Goal: Transaction & Acquisition: Purchase product/service

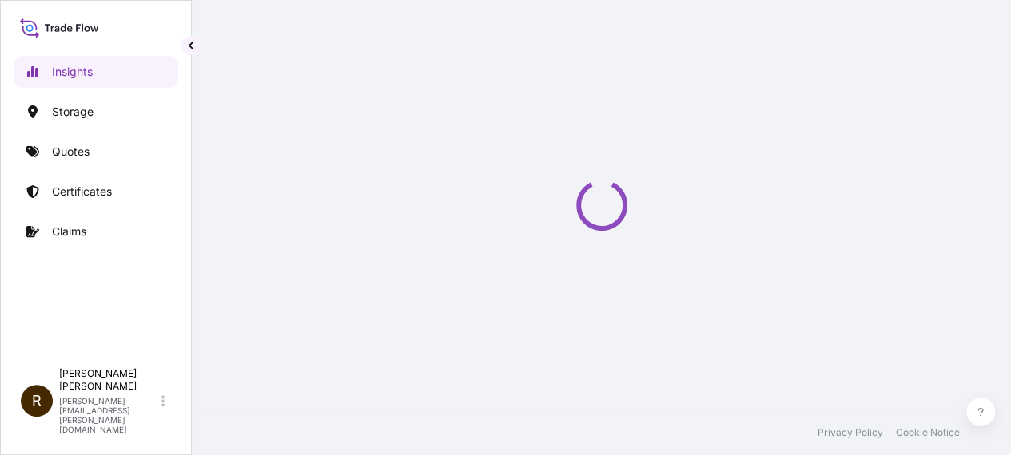
select select "2025"
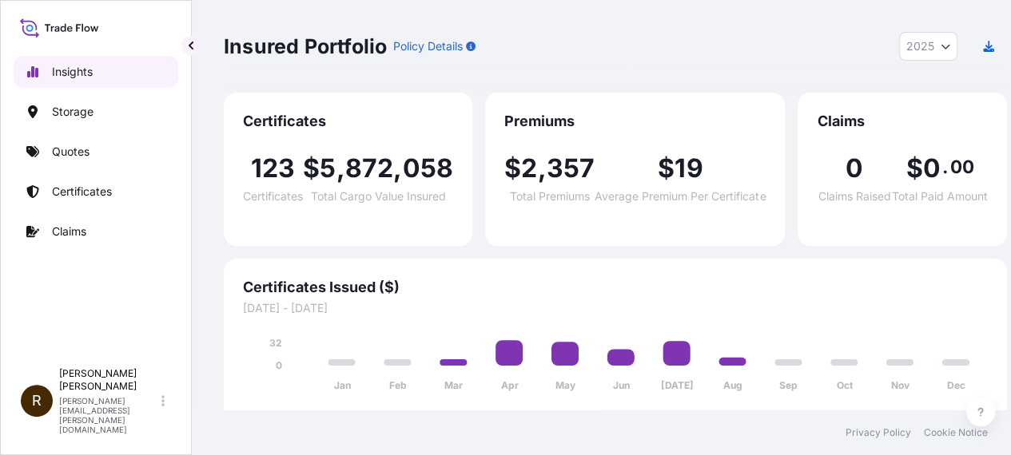
click at [70, 66] on p "Insights" at bounding box center [72, 72] width 41 height 16
click at [56, 66] on p "Insights" at bounding box center [72, 72] width 41 height 16
drag, startPoint x: 56, startPoint y: 66, endPoint x: 490, endPoint y: 45, distance: 434.4
click at [490, 45] on div "Insured Portfolio Policy Details 2025 2025 2024 2023 2022" at bounding box center [615, 46] width 783 height 29
click at [296, 131] on div "123 Certificates $ 5 , 872 , 058 Total Cargo Value Insured" at bounding box center [348, 179] width 210 height 96
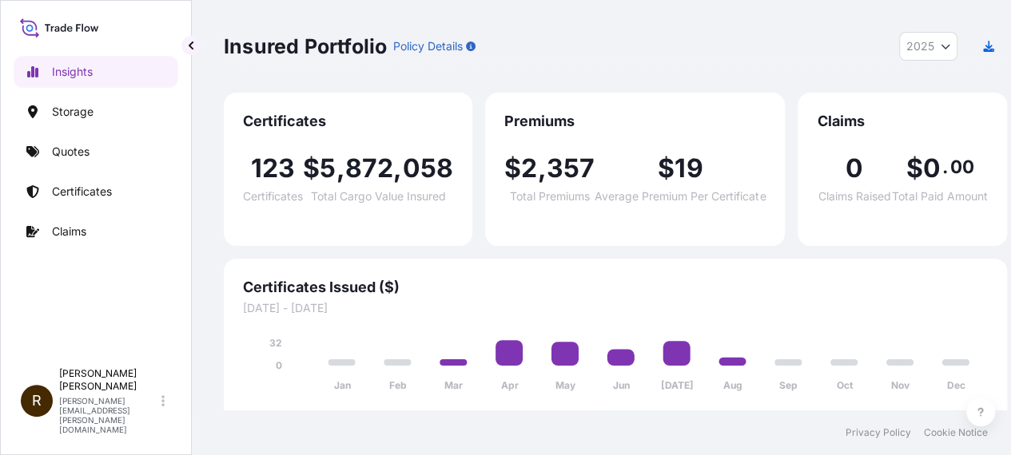
scroll to position [12, 0]
click at [992, 41] on icon "button" at bounding box center [988, 46] width 11 height 11
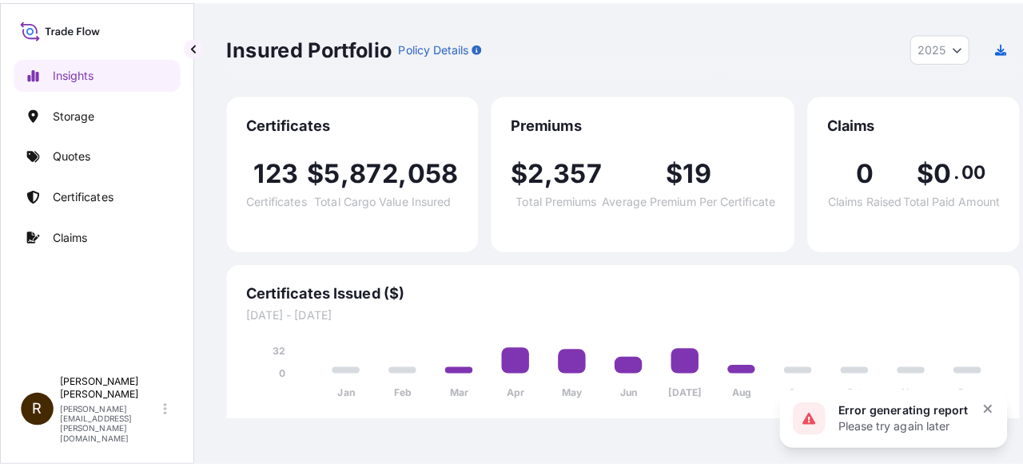
scroll to position [0, 0]
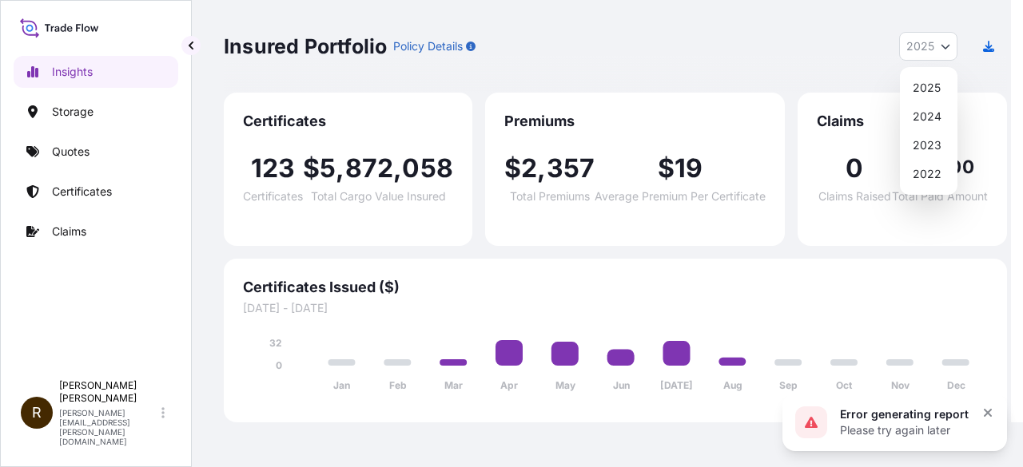
click at [944, 38] on button "2025" at bounding box center [928, 46] width 58 height 29
click at [927, 82] on div "2025" at bounding box center [928, 88] width 45 height 29
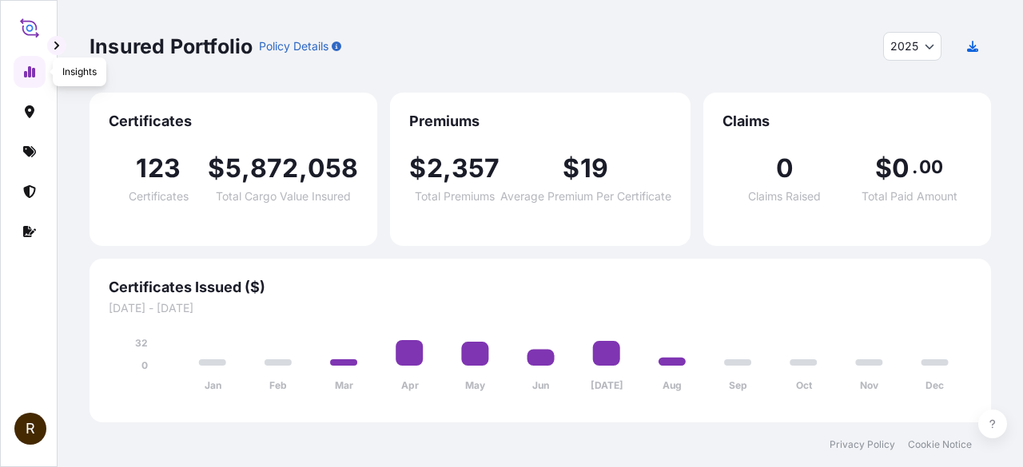
click at [27, 68] on icon at bounding box center [29, 71] width 11 height 11
click at [30, 188] on icon at bounding box center [29, 191] width 13 height 13
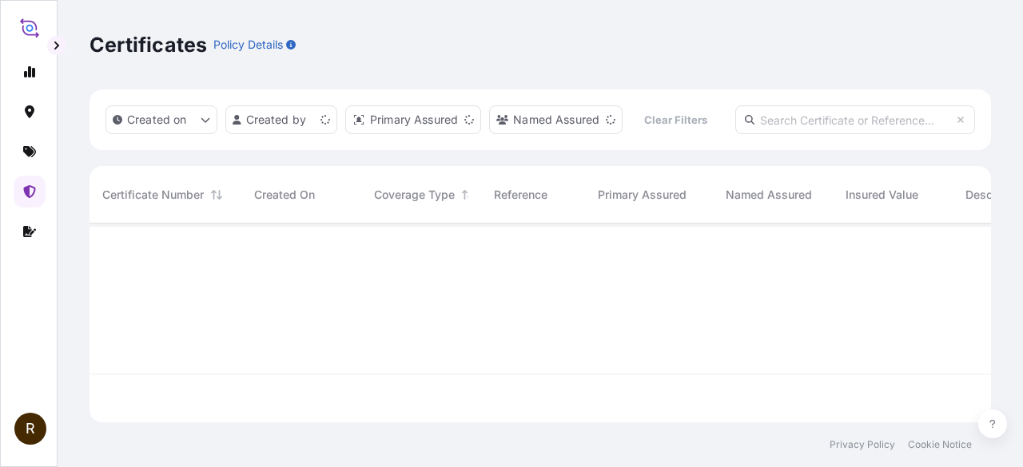
scroll to position [196, 888]
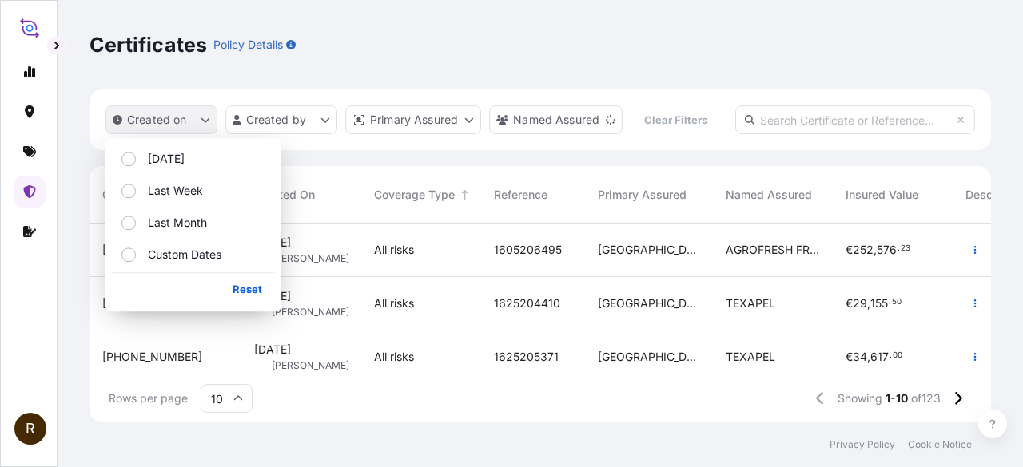
click at [178, 124] on p "Created on" at bounding box center [157, 120] width 60 height 16
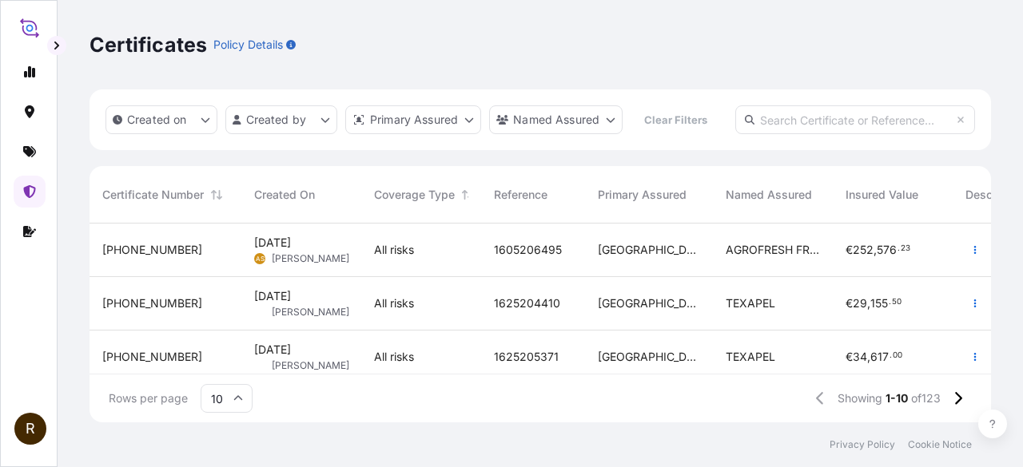
click at [25, 22] on icon at bounding box center [29, 27] width 19 height 23
click at [30, 34] on icon at bounding box center [29, 27] width 19 height 23
click at [52, 35] on div "R" at bounding box center [29, 233] width 58 height 467
click at [62, 46] on button "button" at bounding box center [56, 45] width 19 height 19
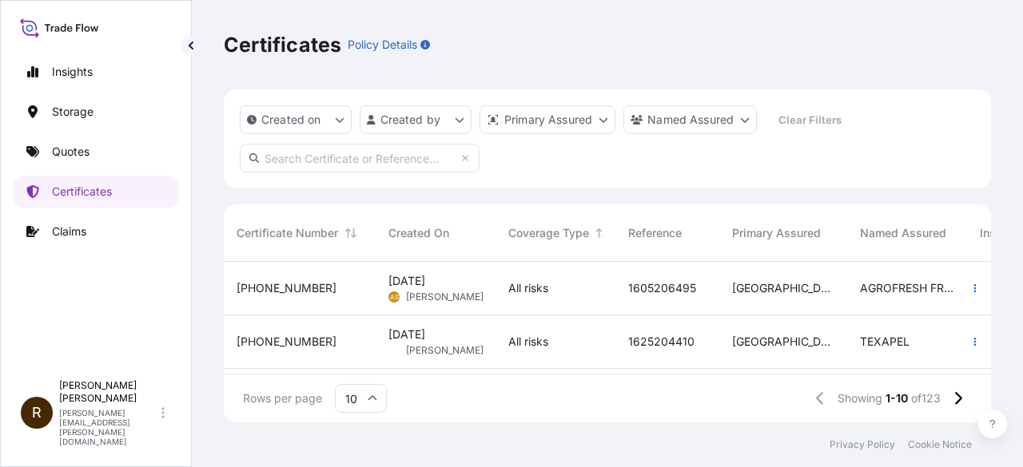
scroll to position [13, 13]
click at [56, 108] on p "Storage" at bounding box center [73, 112] width 42 height 16
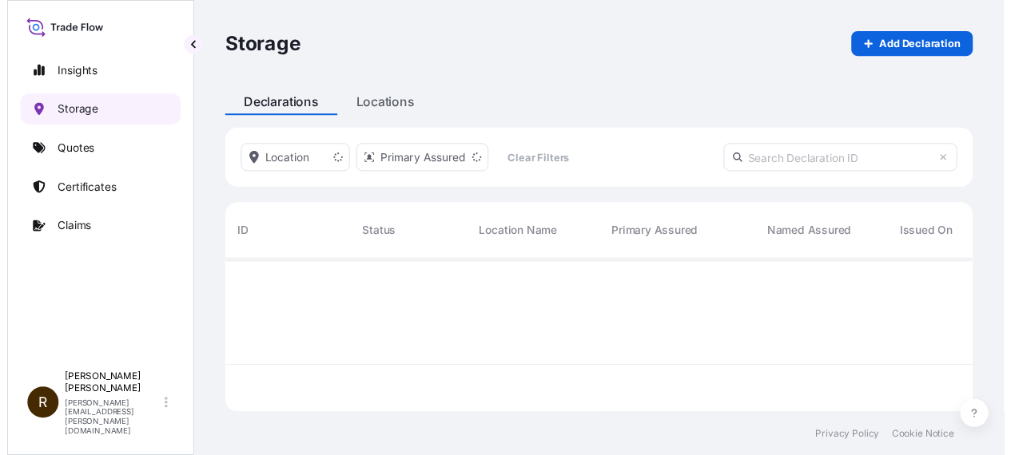
scroll to position [203, 754]
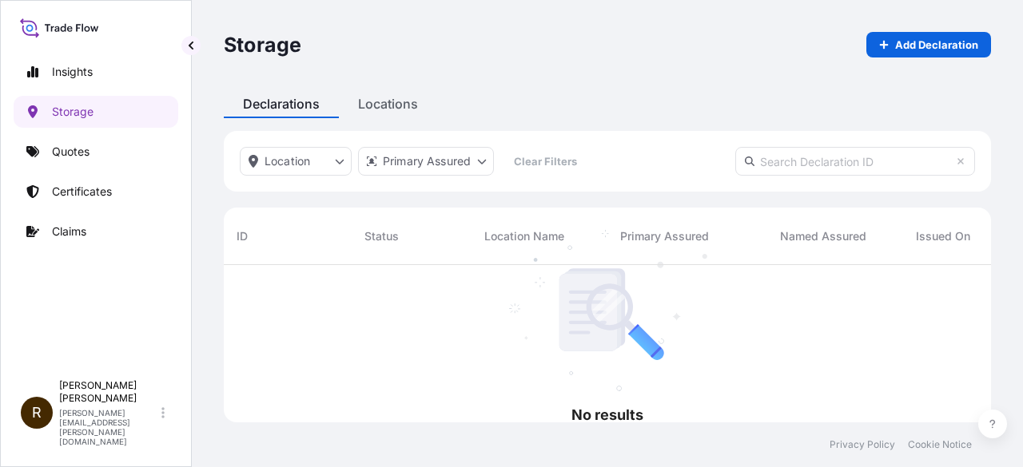
click at [85, 30] on icon at bounding box center [87, 29] width 6 height 6
click at [60, 72] on p "Insights" at bounding box center [72, 72] width 41 height 16
select select "2025"
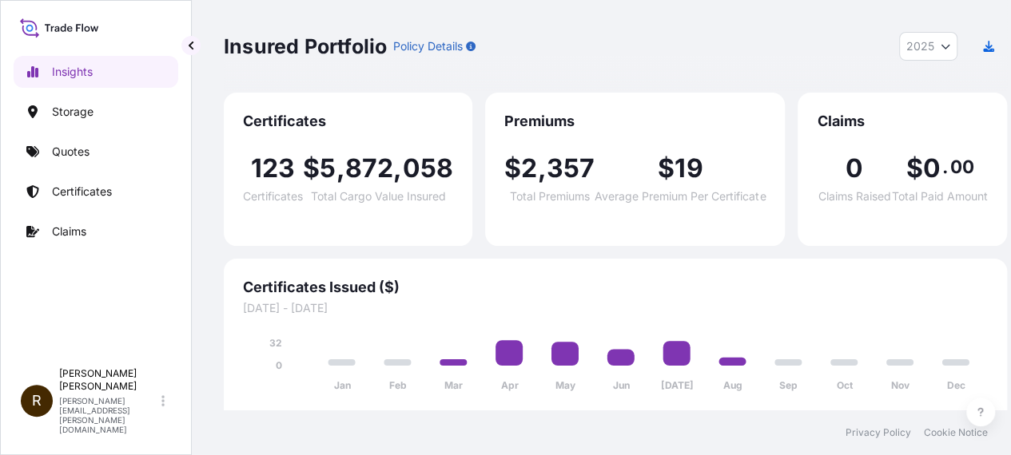
scroll to position [12, 0]
click at [65, 144] on p "Quotes" at bounding box center [71, 152] width 38 height 16
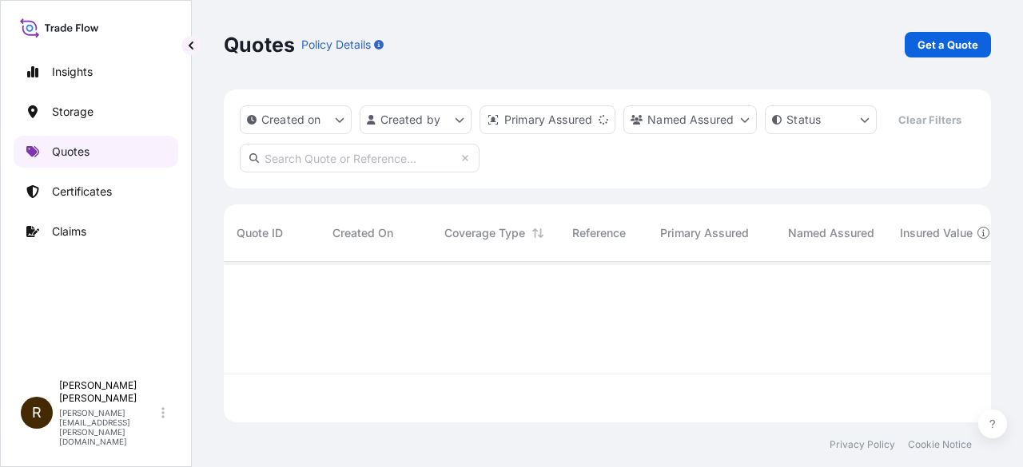
scroll to position [157, 754]
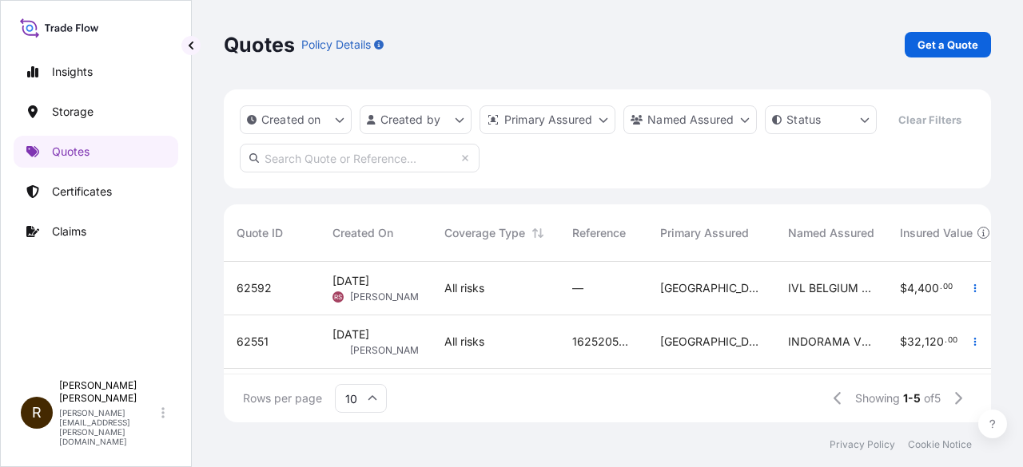
click at [238, 42] on p "Quotes" at bounding box center [259, 45] width 71 height 26
click at [336, 44] on p "Policy Details" at bounding box center [336, 45] width 70 height 16
click at [955, 49] on p "Get a Quote" at bounding box center [947, 45] width 61 height 16
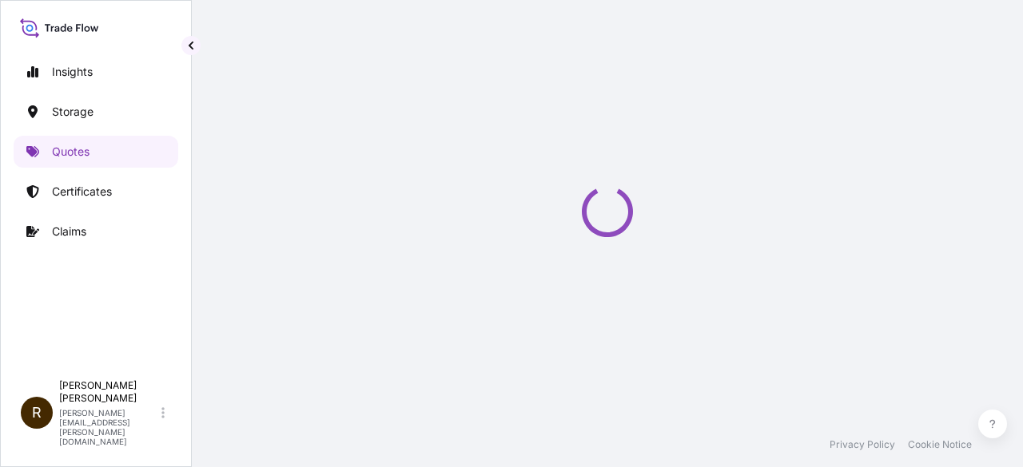
select select "Water"
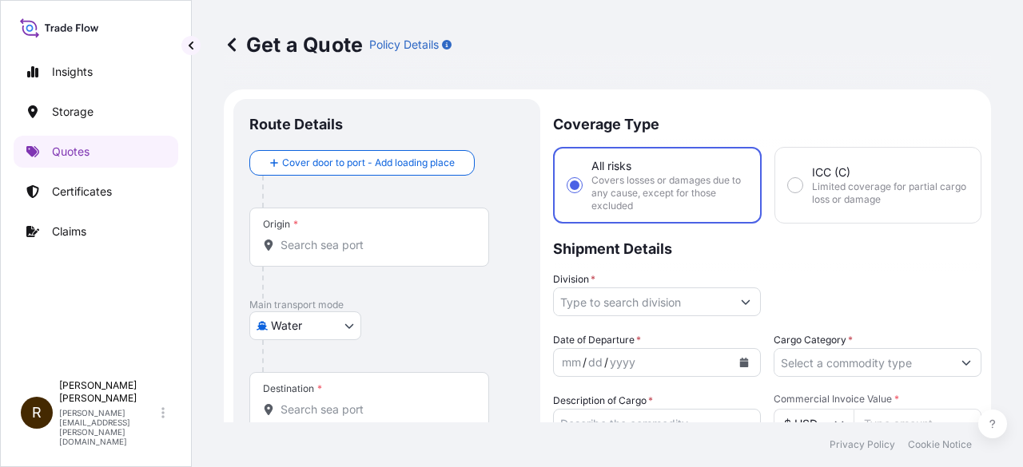
scroll to position [26, 0]
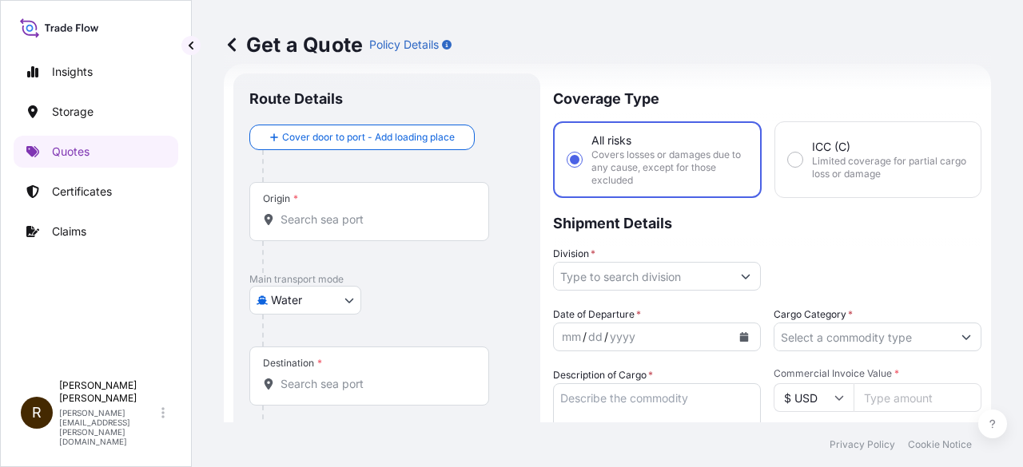
click at [376, 210] on div "Origin *" at bounding box center [369, 211] width 240 height 59
click at [376, 212] on input "Origin *" at bounding box center [374, 220] width 189 height 16
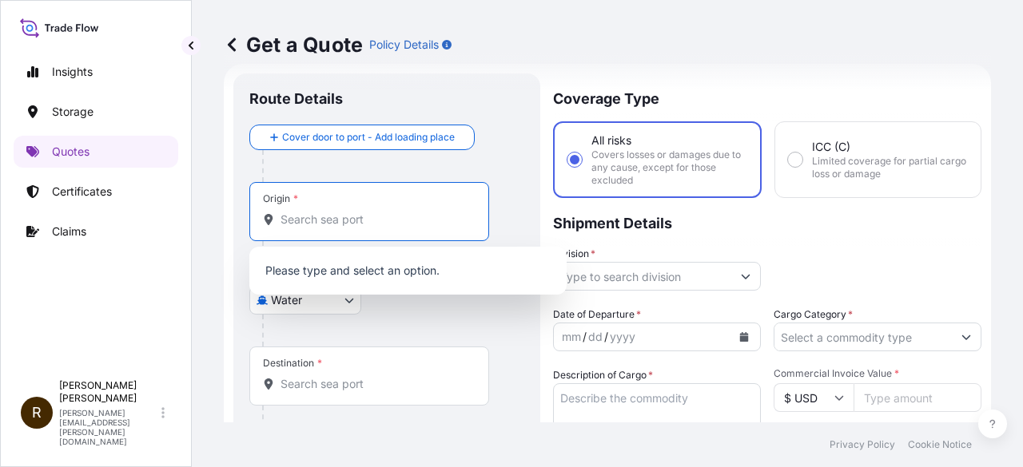
click at [397, 218] on input "Origin *" at bounding box center [374, 220] width 189 height 16
click at [831, 241] on p "Shipment Details" at bounding box center [767, 222] width 428 height 48
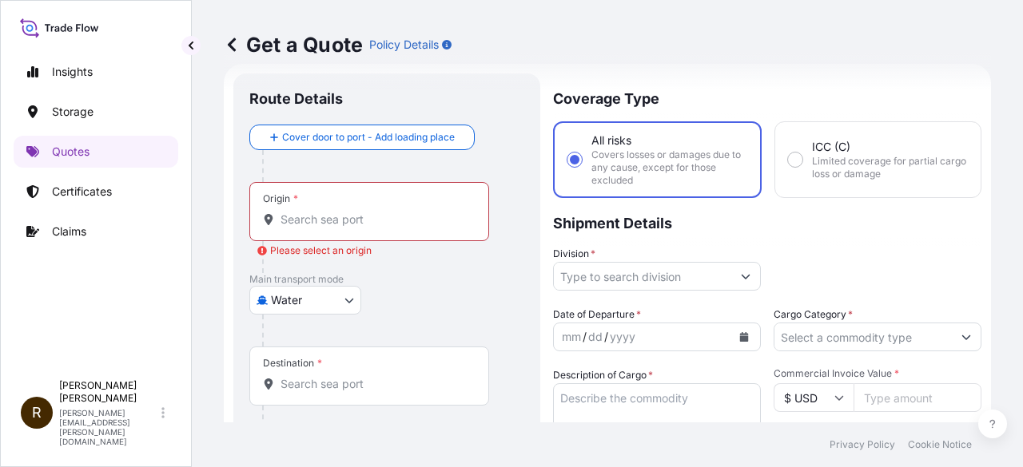
click at [342, 303] on body "Insights Storage Quotes Certificates Claims R [PERSON_NAME] [PERSON_NAME][EMAIL…" at bounding box center [511, 233] width 1023 height 467
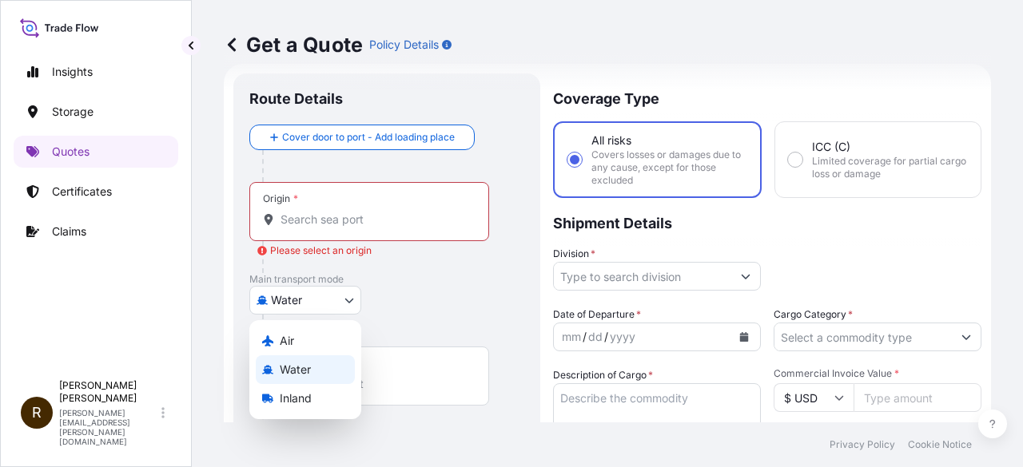
click at [292, 367] on span "Water" at bounding box center [295, 370] width 31 height 16
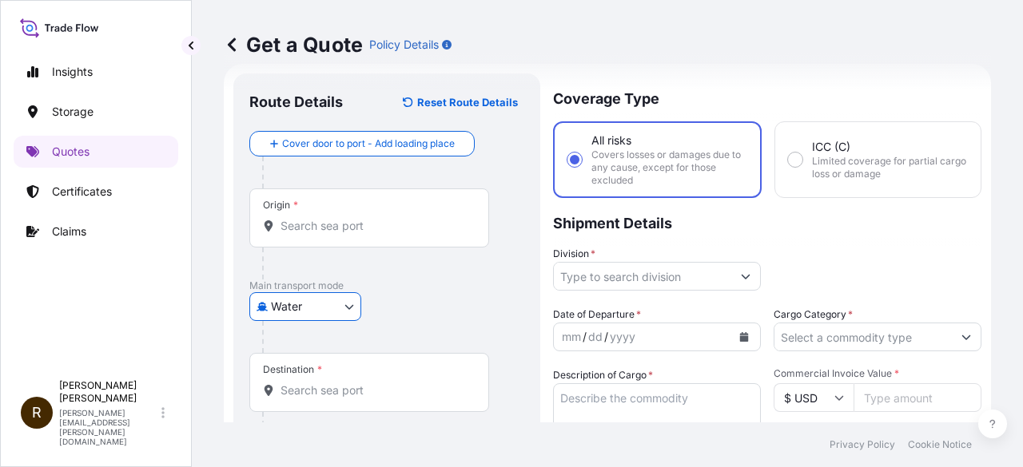
click at [391, 226] on input "Origin *" at bounding box center [374, 226] width 189 height 16
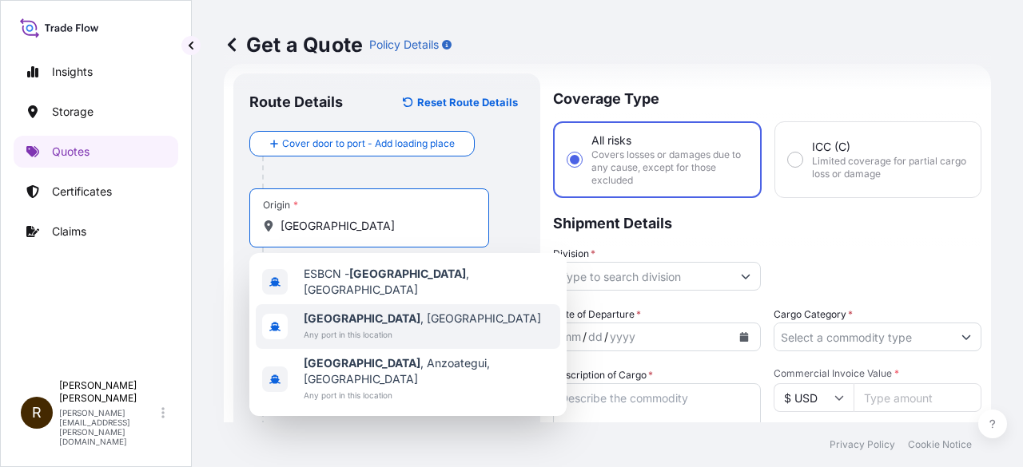
click at [331, 312] on b "[GEOGRAPHIC_DATA]" at bounding box center [362, 319] width 117 height 14
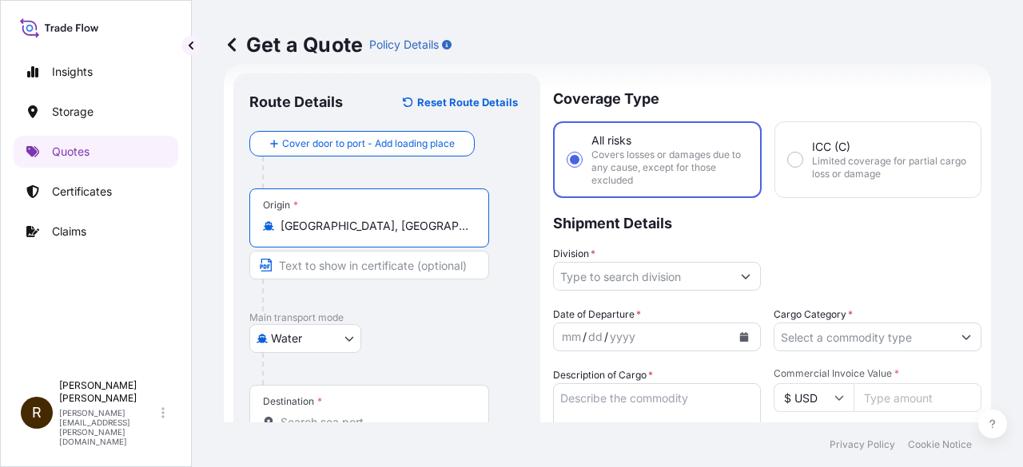
type input "[GEOGRAPHIC_DATA], [GEOGRAPHIC_DATA]"
click at [360, 274] on input "Text to appear on certificate" at bounding box center [369, 265] width 240 height 29
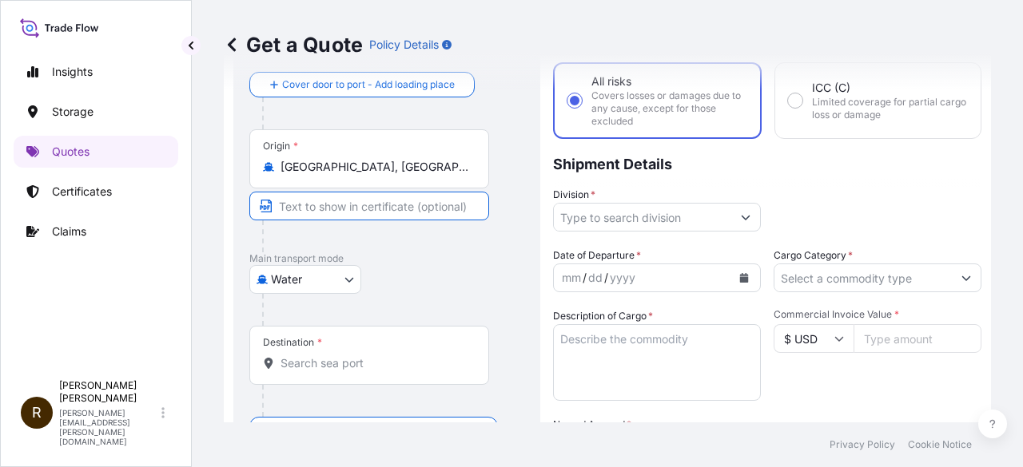
scroll to position [105, 0]
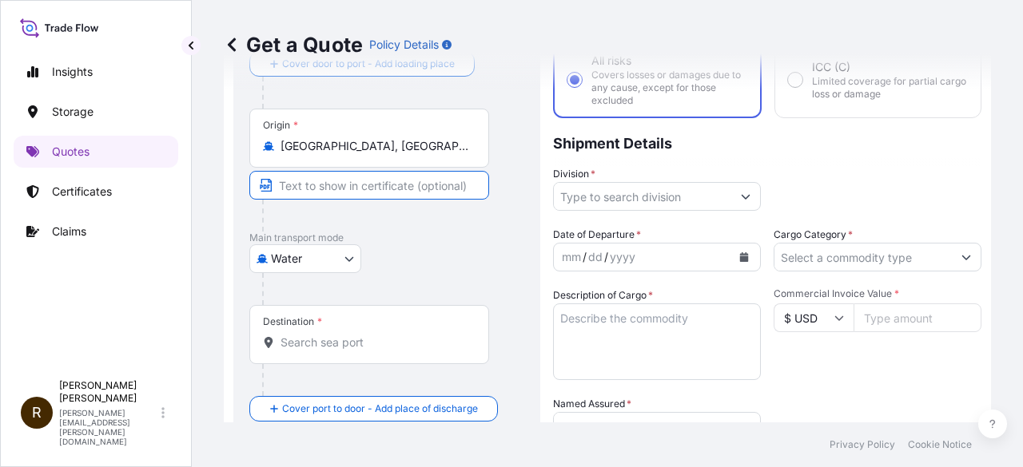
click at [328, 344] on input "Destination *" at bounding box center [374, 343] width 189 height 16
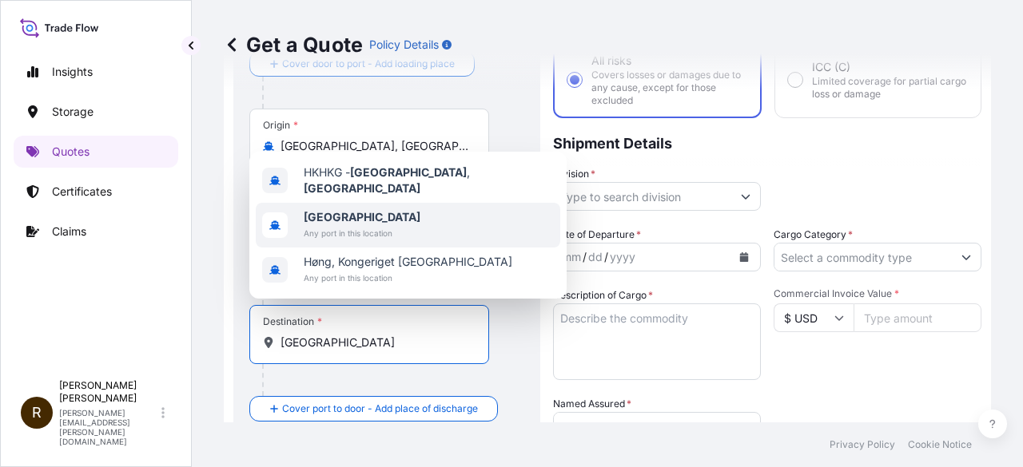
click at [328, 215] on b "[GEOGRAPHIC_DATA]" at bounding box center [362, 217] width 117 height 14
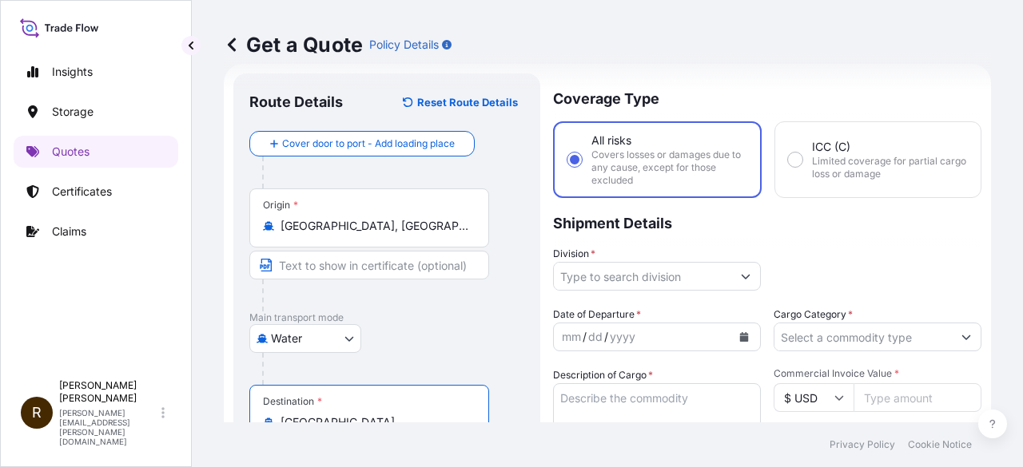
scroll to position [0, 0]
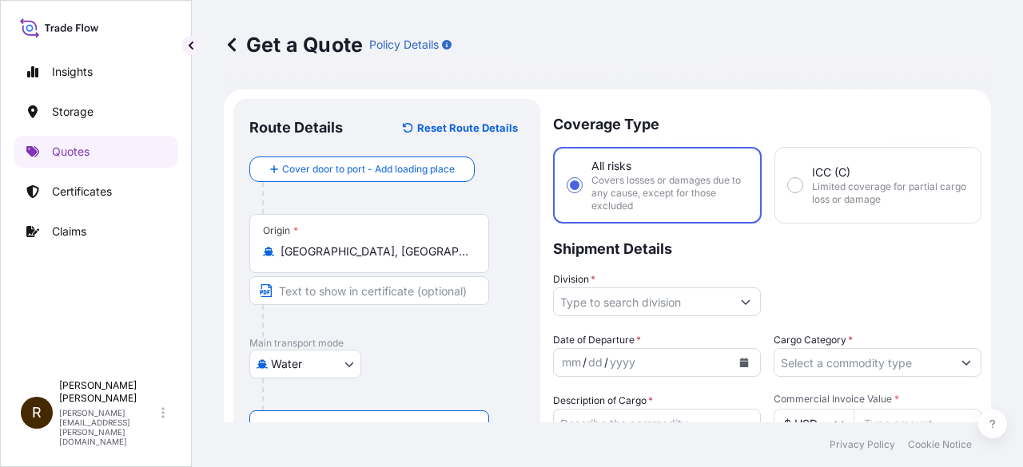
type input "[GEOGRAPHIC_DATA]"
click at [743, 305] on button "Show suggestions" at bounding box center [745, 302] width 29 height 29
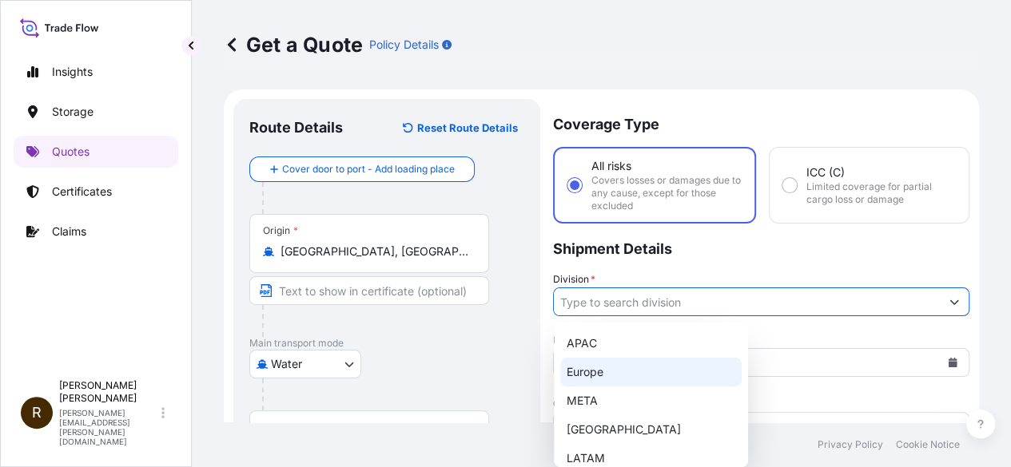
click at [600, 373] on div "Europe" at bounding box center [650, 372] width 181 height 29
type input "Europe"
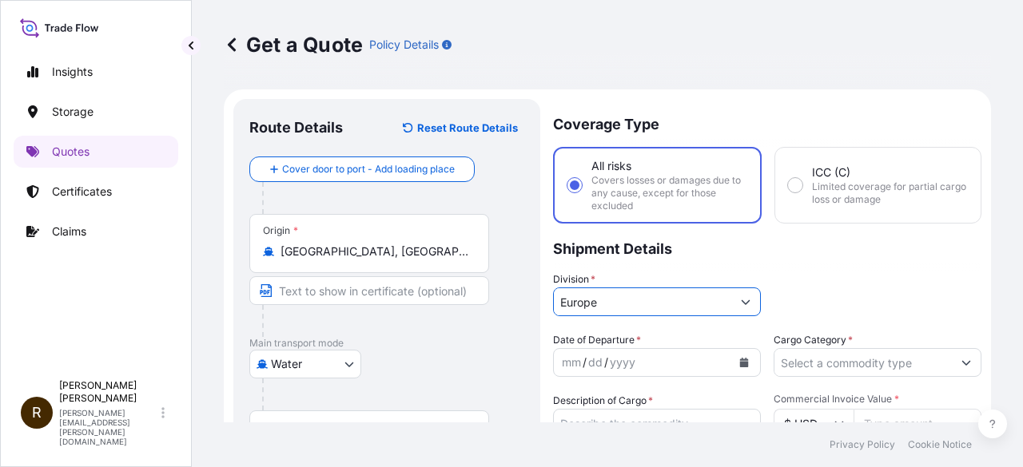
click at [740, 367] on icon "Calendar" at bounding box center [744, 363] width 9 height 10
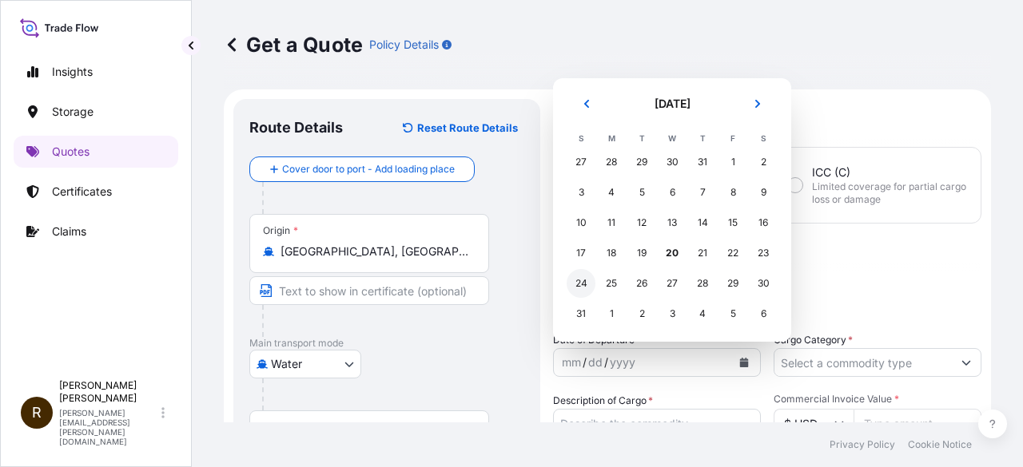
click at [584, 282] on div "24" at bounding box center [580, 283] width 29 height 29
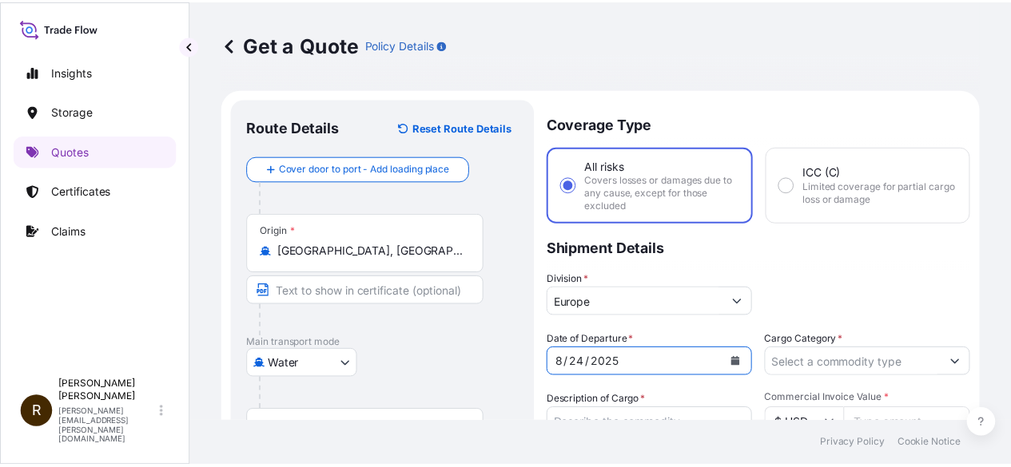
scroll to position [80, 0]
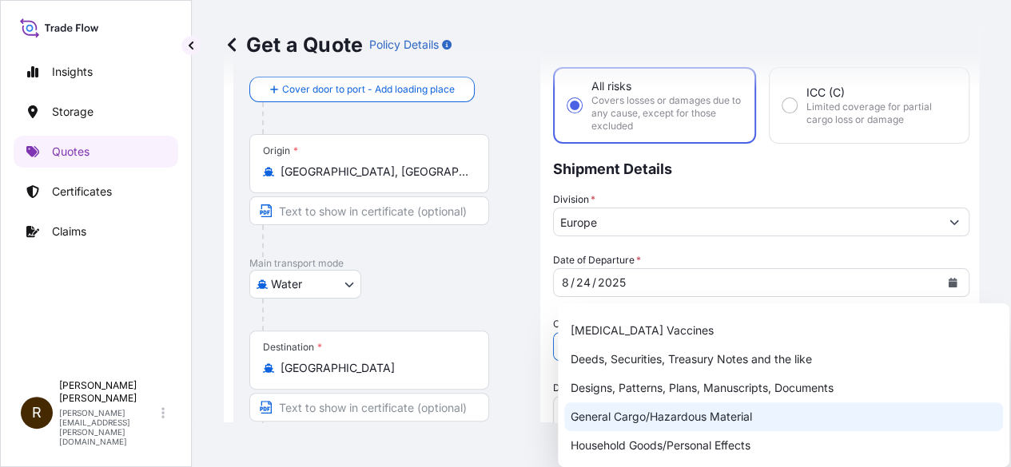
click at [655, 418] on div "General Cargo/Hazardous Material" at bounding box center [783, 417] width 439 height 29
type input "General Cargo/Hazardous Material"
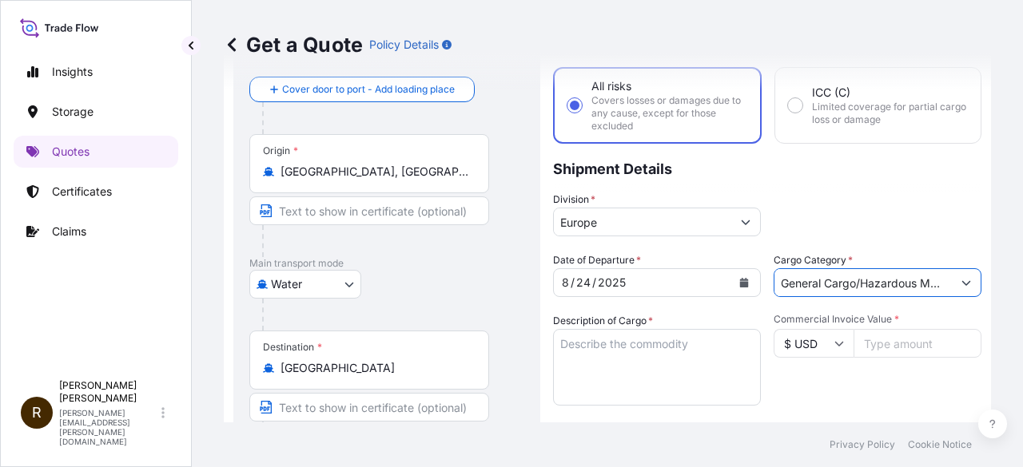
click at [682, 352] on textarea "Description of Cargo *" at bounding box center [657, 367] width 208 height 77
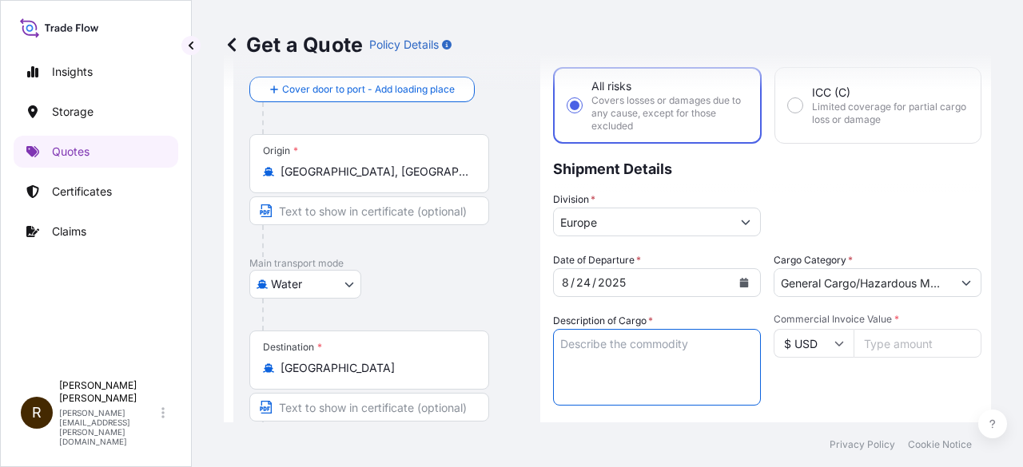
click at [834, 347] on icon at bounding box center [839, 344] width 10 height 10
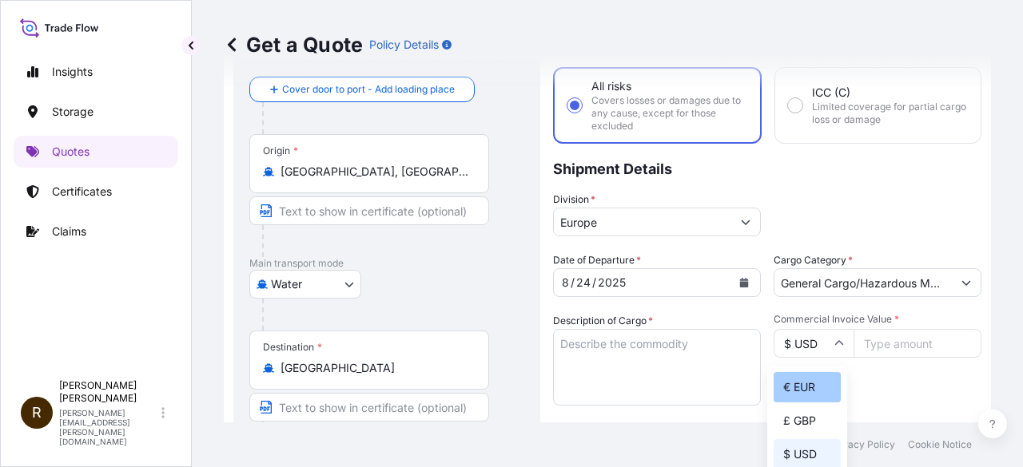
click at [796, 381] on div "€ EUR" at bounding box center [806, 387] width 67 height 30
type input "€ EUR"
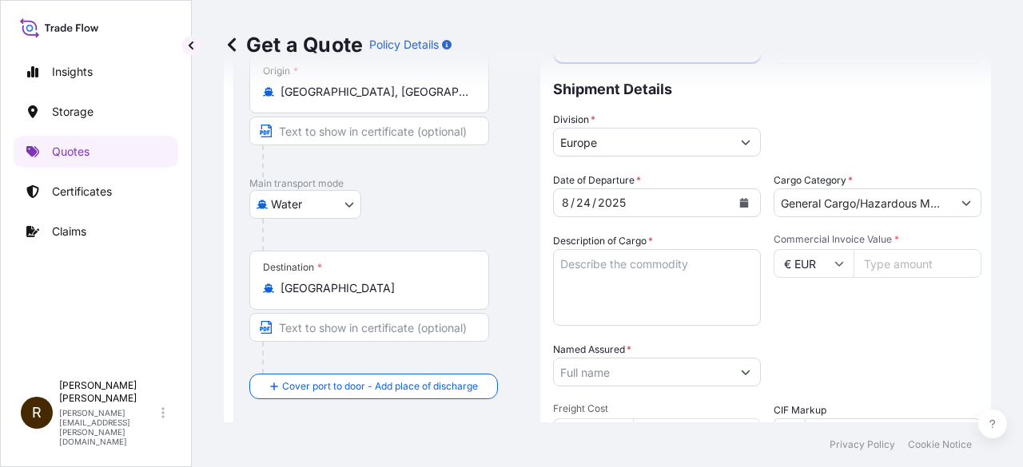
click at [956, 266] on input "Commercial Invoice Value *" at bounding box center [917, 263] width 128 height 29
click at [930, 262] on input "Commercial Invoice Value *" at bounding box center [917, 263] width 128 height 29
click at [898, 290] on div "Commercial Invoice Value * € EUR 3320620" at bounding box center [877, 279] width 208 height 93
click at [874, 261] on input "3320620" at bounding box center [917, 263] width 128 height 29
click at [895, 264] on input "3320620" at bounding box center [917, 263] width 128 height 29
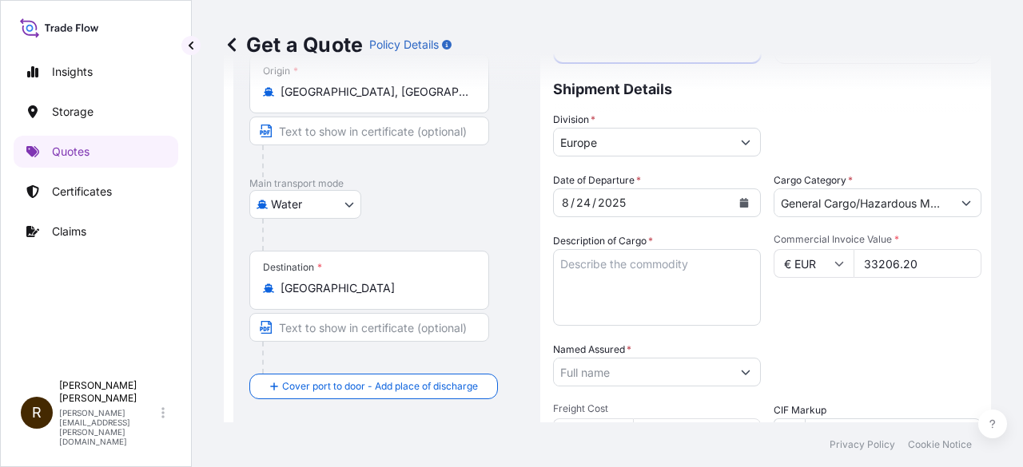
click at [869, 261] on input "33206.20" at bounding box center [917, 263] width 128 height 29
type input "33206.20"
click at [912, 296] on div "Commercial Invoice Value * € EUR 33206.20" at bounding box center [877, 279] width 208 height 93
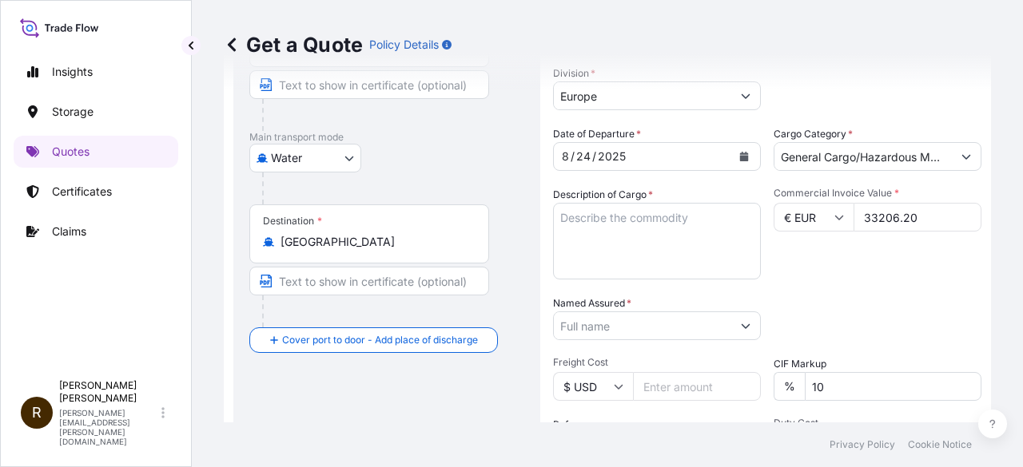
scroll to position [240, 0]
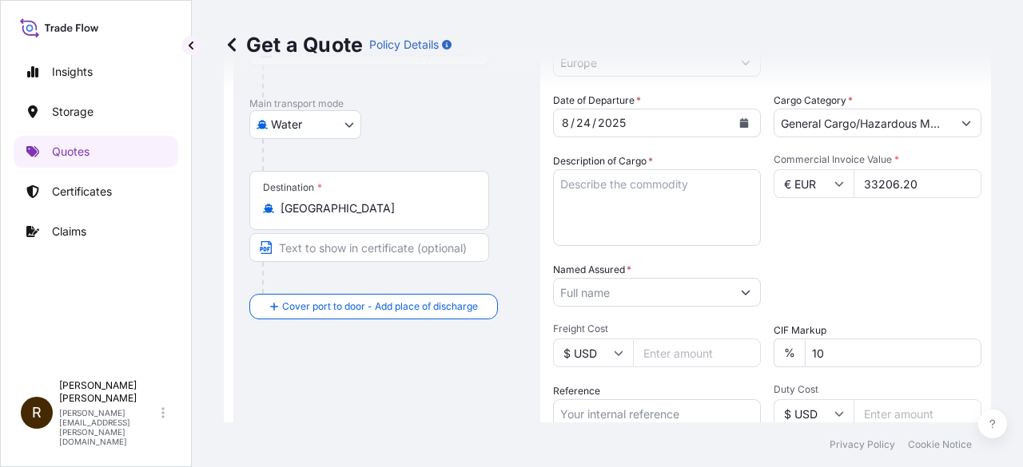
click at [600, 187] on textarea "Description of Cargo *" at bounding box center [657, 207] width 208 height 77
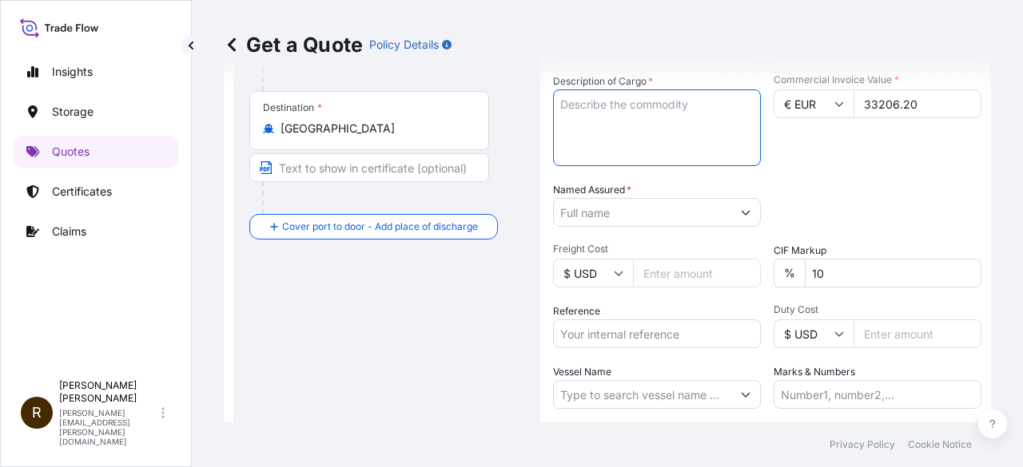
click at [619, 340] on input "Reference" at bounding box center [657, 334] width 208 height 29
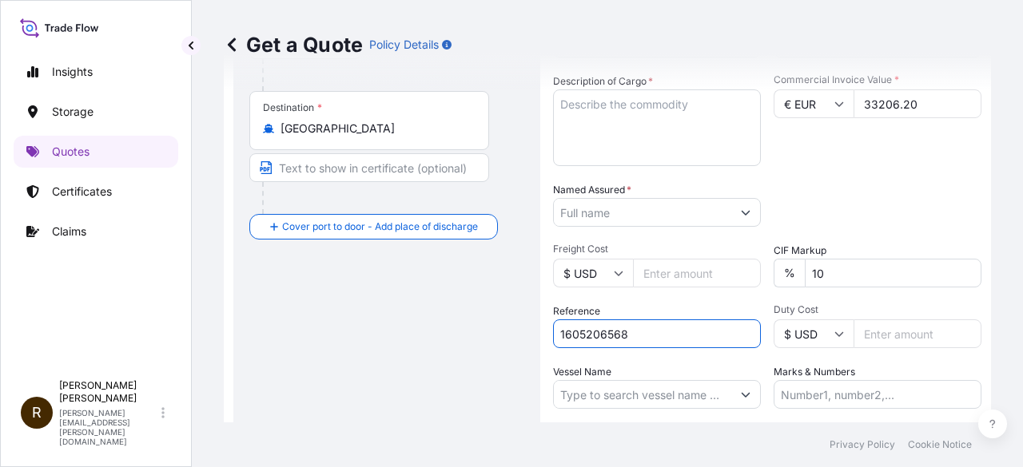
type input "1605206568"
click at [835, 335] on icon at bounding box center [839, 334] width 9 height 5
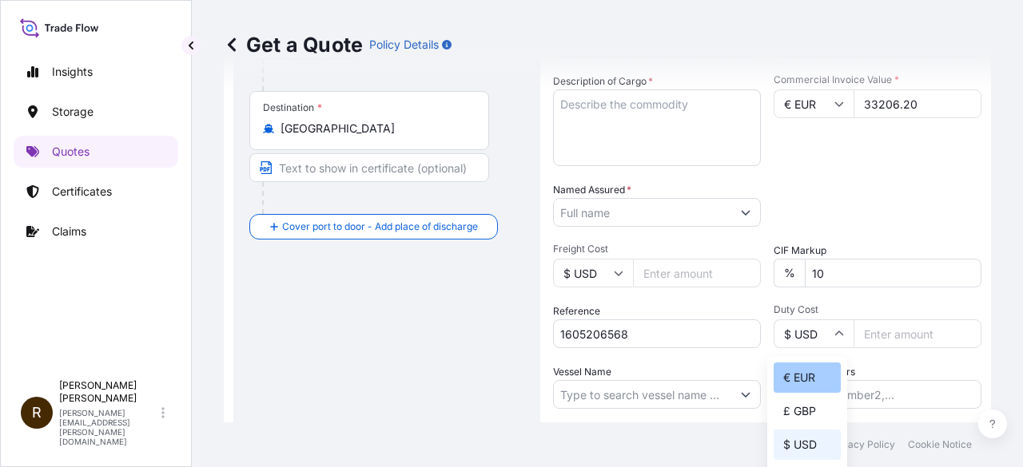
click at [807, 368] on div "€ EUR" at bounding box center [806, 378] width 67 height 30
type input "€ EUR"
click at [948, 329] on input "1" at bounding box center [917, 334] width 128 height 29
drag, startPoint x: 906, startPoint y: 332, endPoint x: 842, endPoint y: 328, distance: 64.0
click at [842, 328] on div "€ EUR 1" at bounding box center [877, 334] width 208 height 29
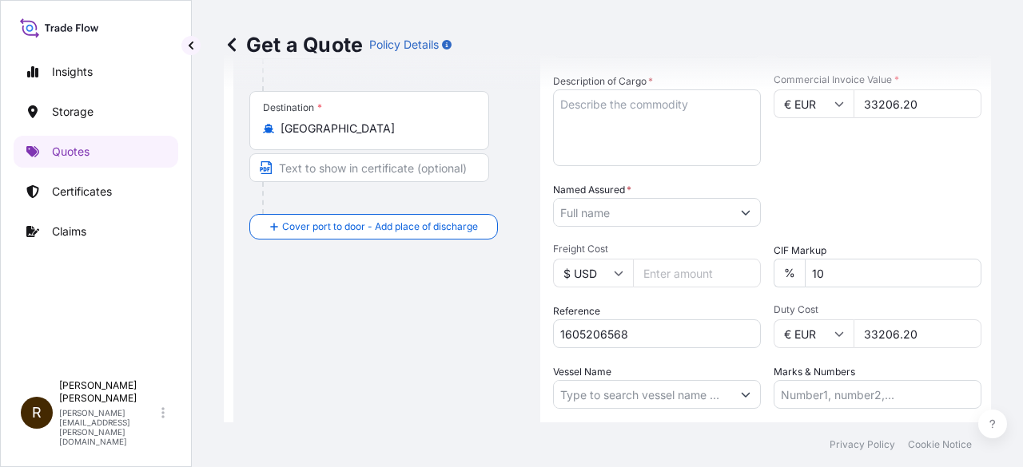
type input "33206.20"
click at [793, 390] on input "Marks & Numbers" at bounding box center [877, 394] width 208 height 29
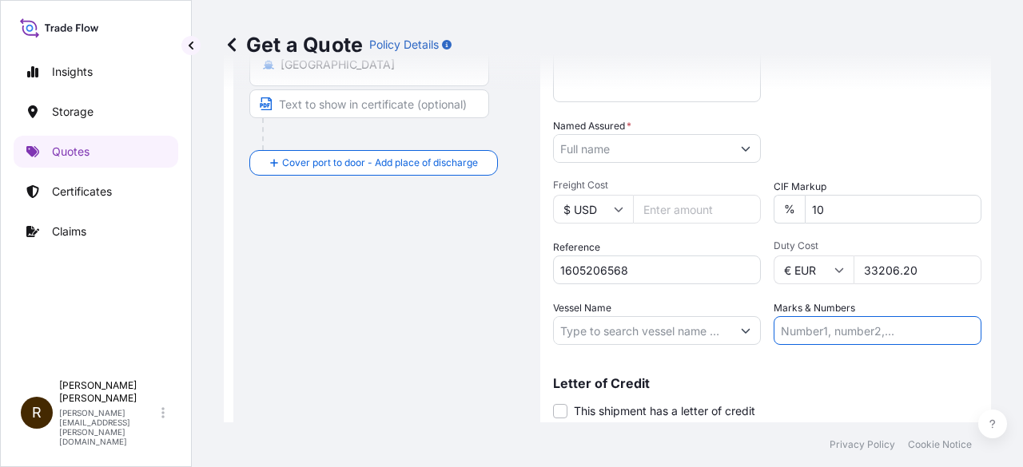
scroll to position [434, 0]
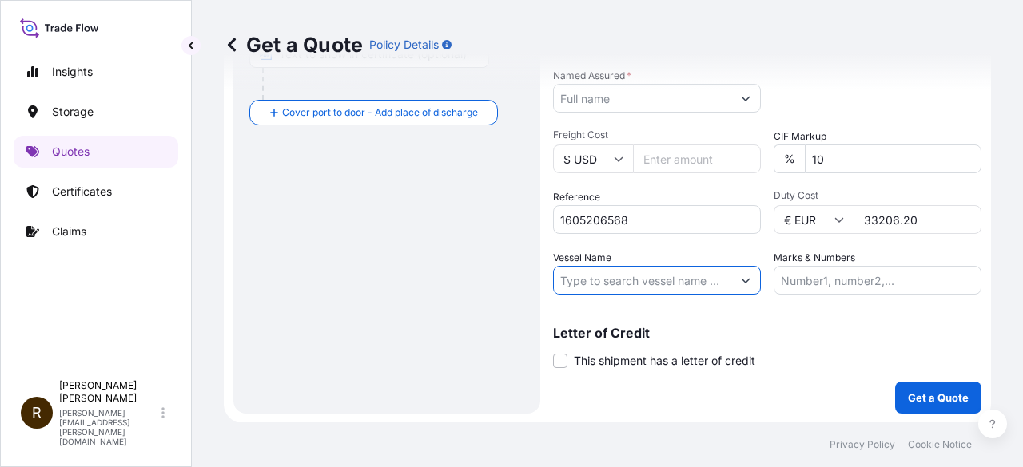
click at [662, 282] on input "Vessel Name" at bounding box center [642, 280] width 177 height 29
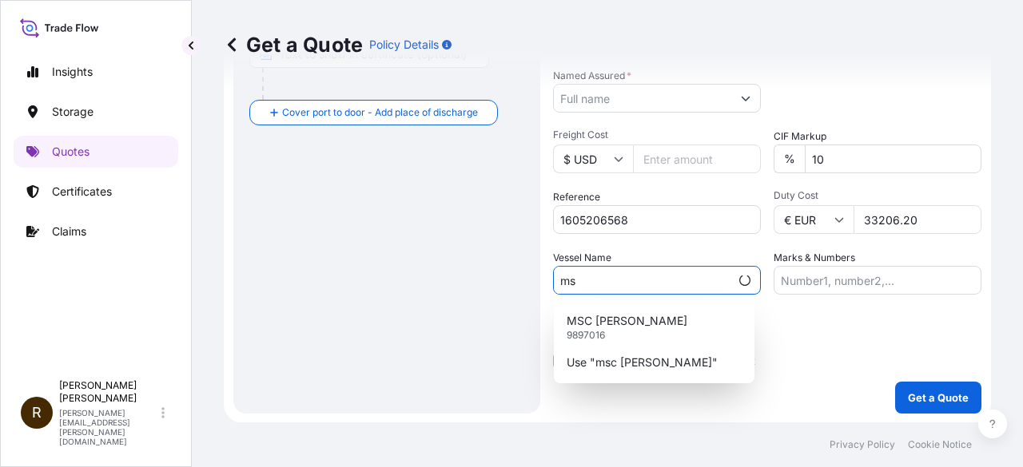
type input "m"
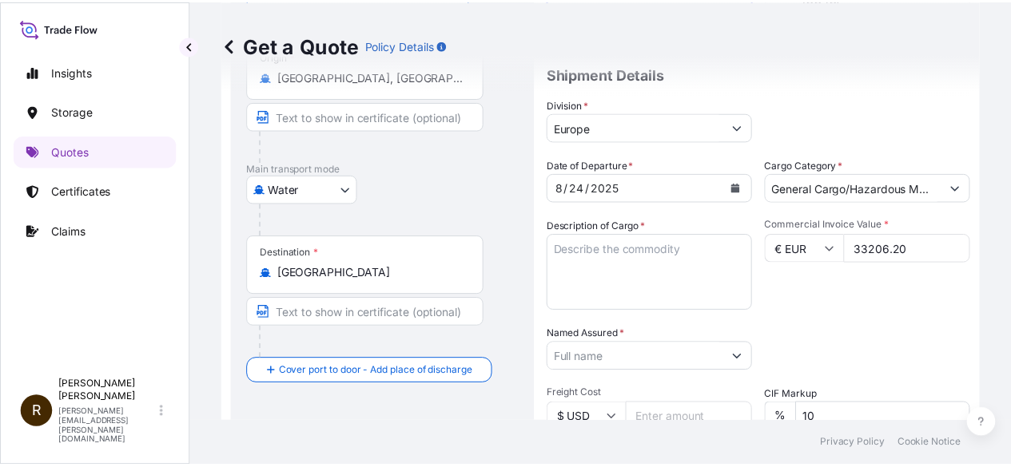
scroll to position [114, 0]
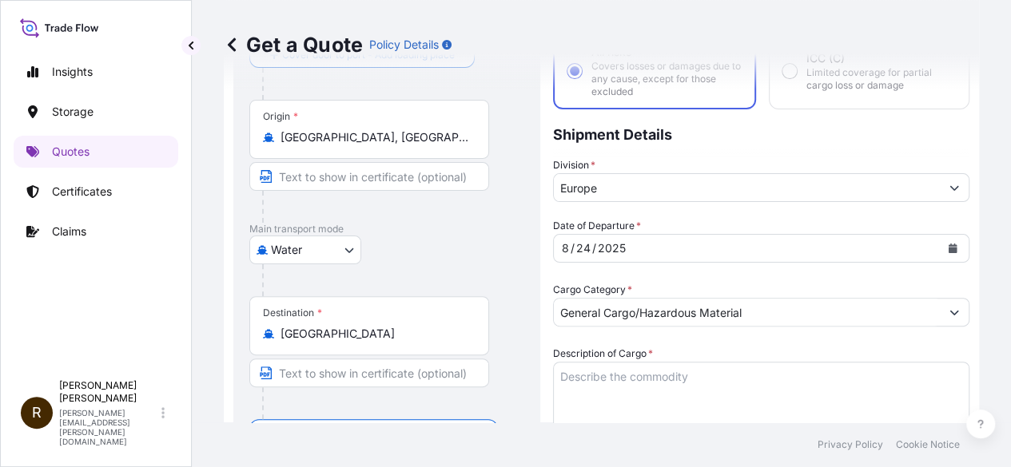
type input "MSC [PERSON_NAME]"
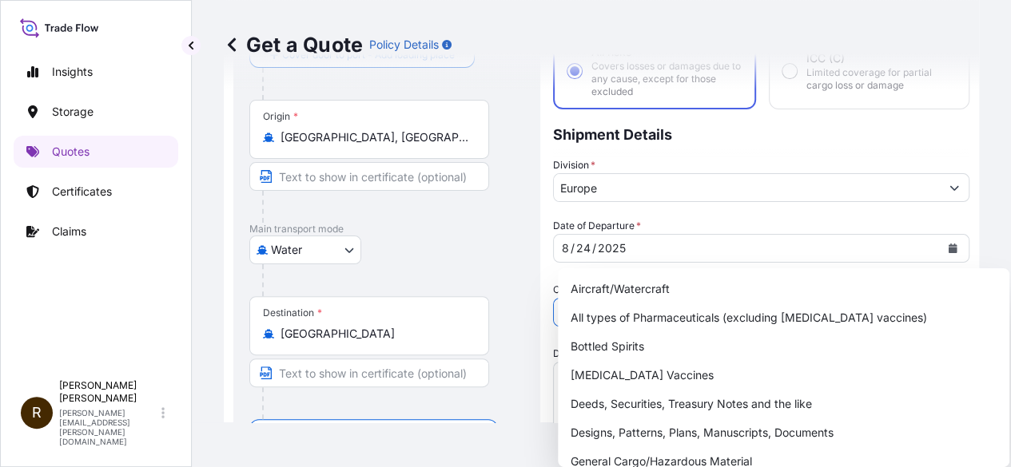
click at [951, 298] on button "Show suggestions" at bounding box center [954, 312] width 29 height 29
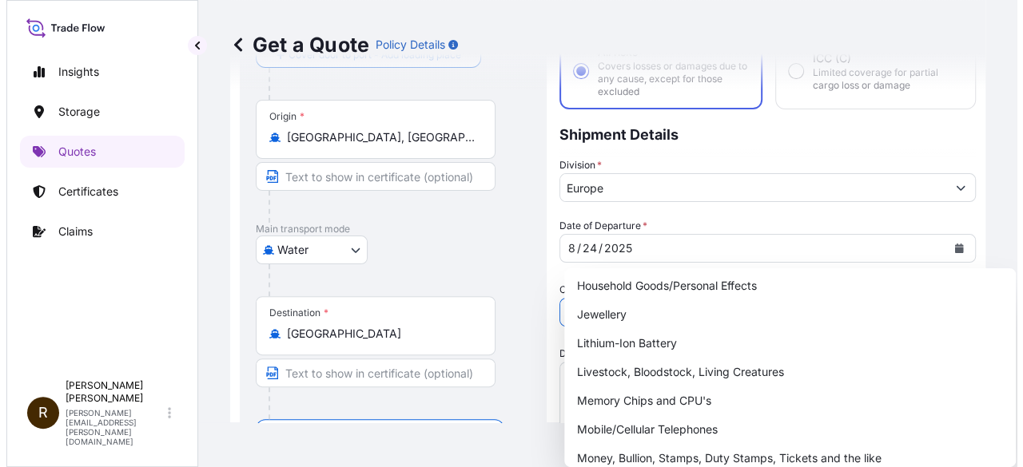
scroll to position [0, 0]
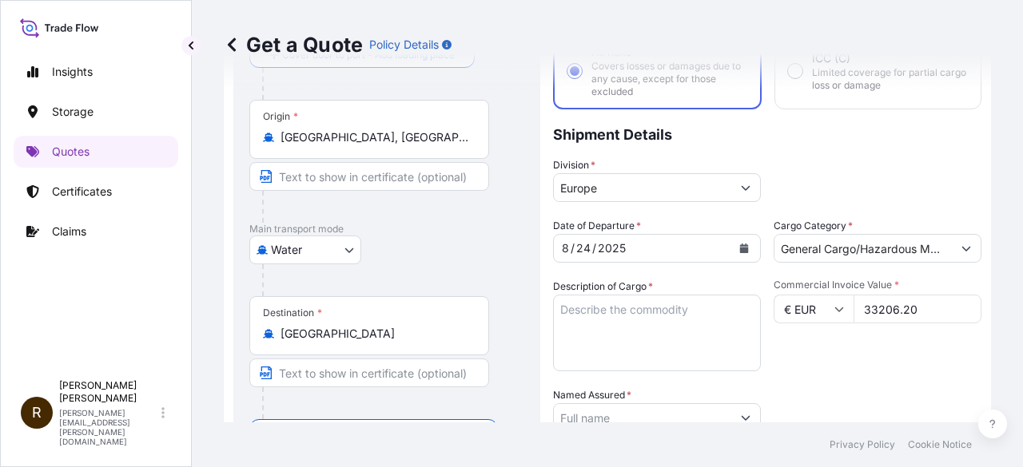
click at [865, 221] on div "Cargo Category * General Cargo/Hazardous Material" at bounding box center [877, 240] width 208 height 45
click at [611, 332] on textarea "Description of Cargo *" at bounding box center [657, 333] width 208 height 77
paste textarea "NON-HAZARDOUS FOOD PRODUCTS"
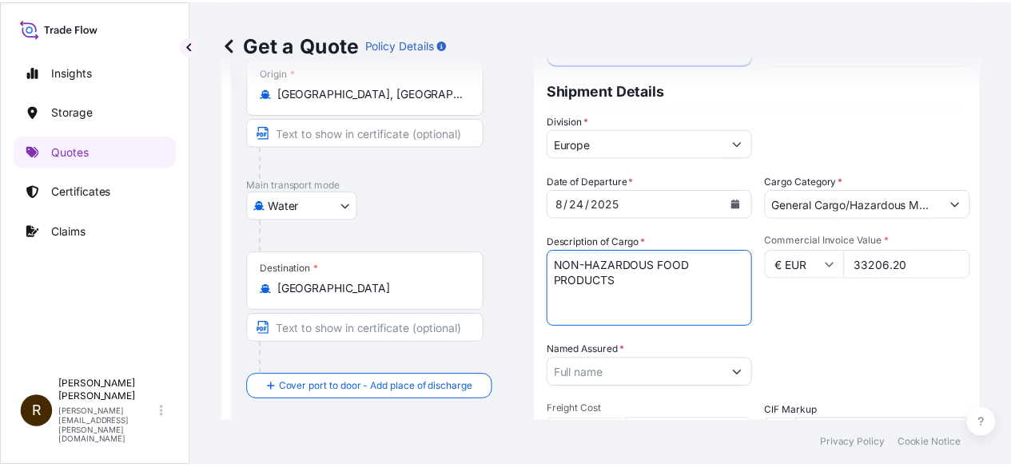
scroll to position [194, 0]
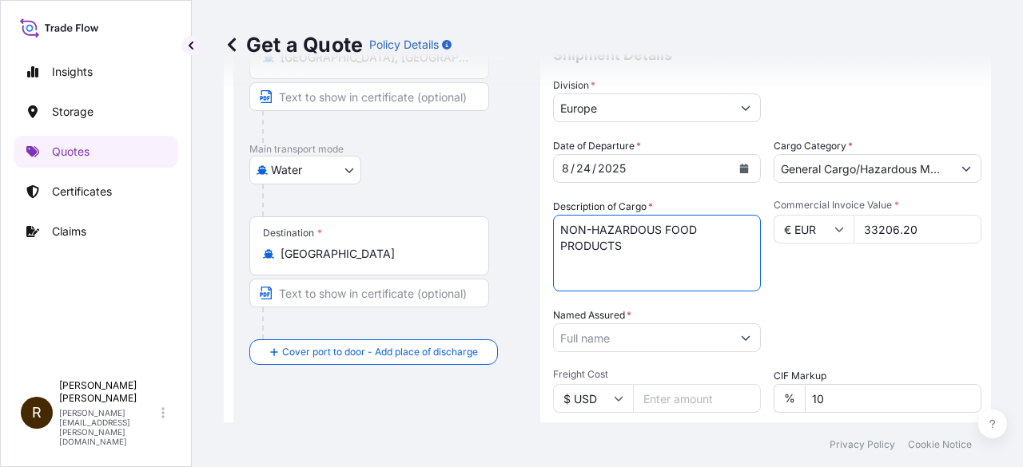
type textarea "NON-HAZARDOUS FOOD PRODUCTS"
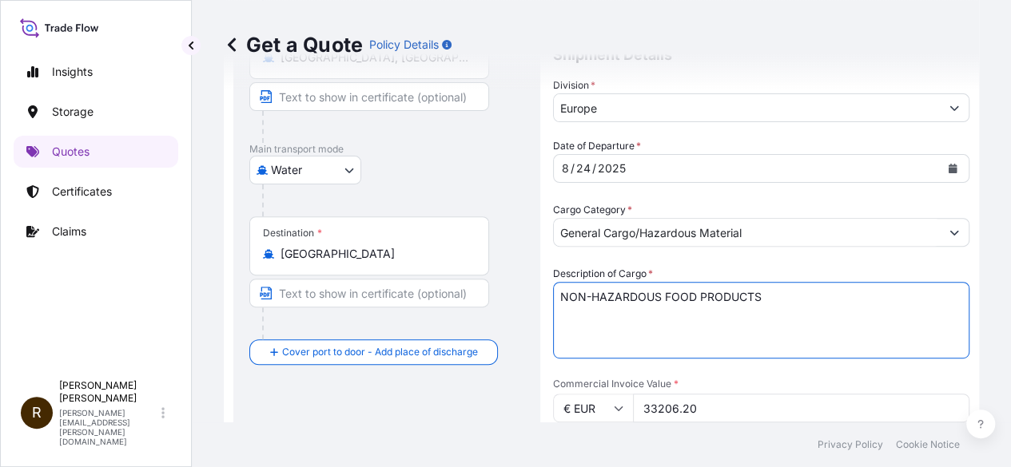
click at [940, 458] on button "Show suggestions" at bounding box center [954, 472] width 29 height 29
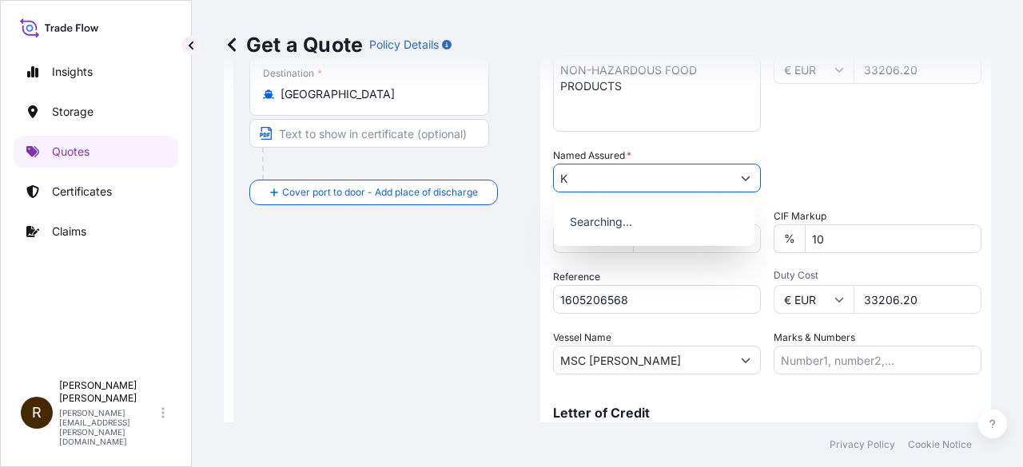
scroll to position [0, 0]
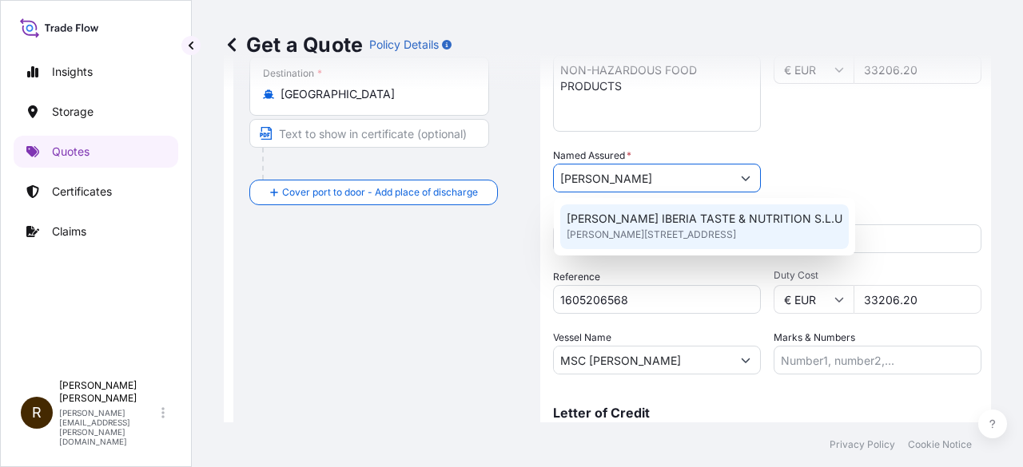
click at [593, 229] on span "[PERSON_NAME][STREET_ADDRESS]" at bounding box center [650, 235] width 169 height 16
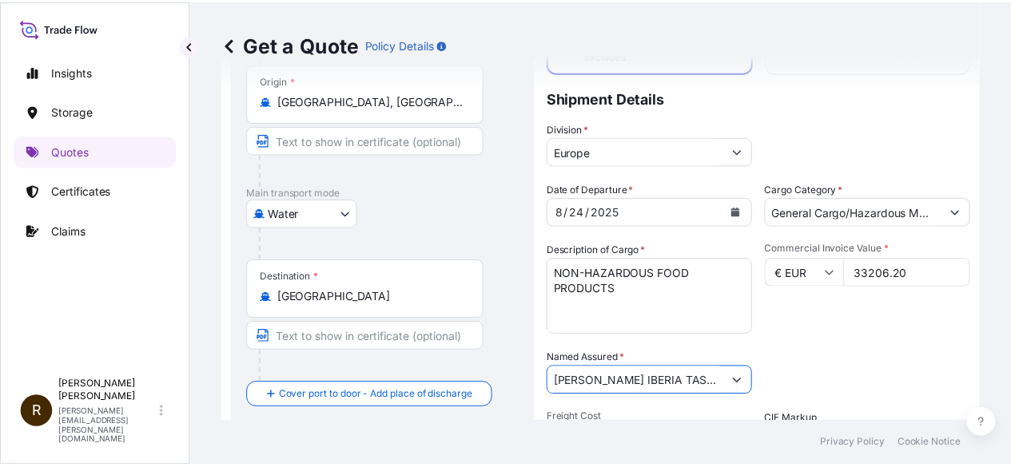
scroll to position [114, 0]
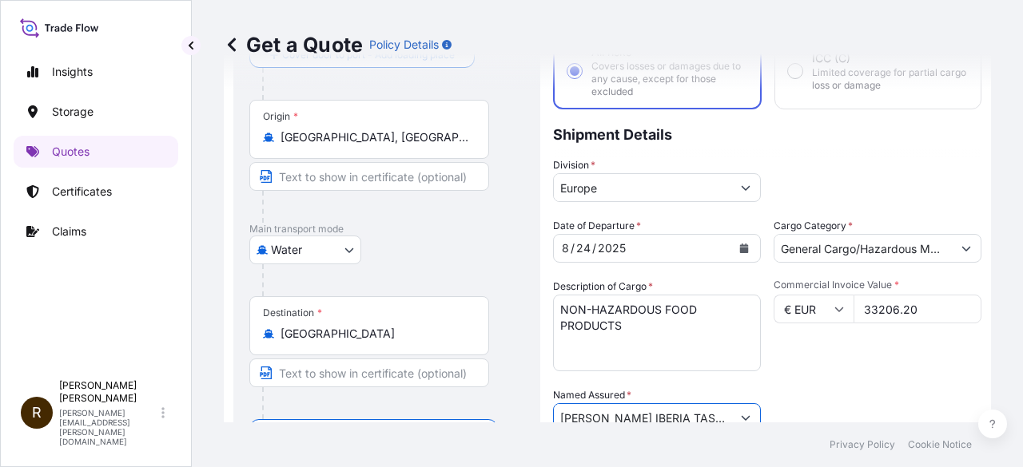
type input "[PERSON_NAME] IBERIA TASTE & NUTRITION S.L.U"
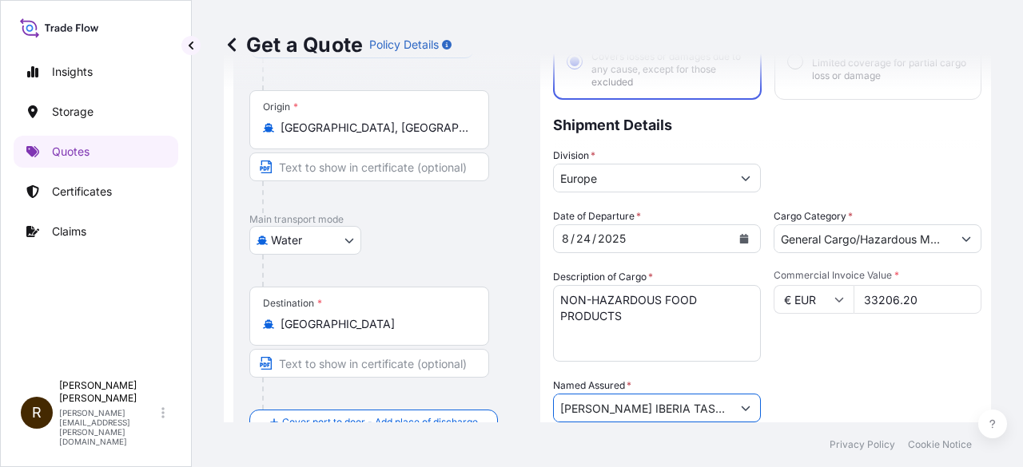
scroll to position [160, 0]
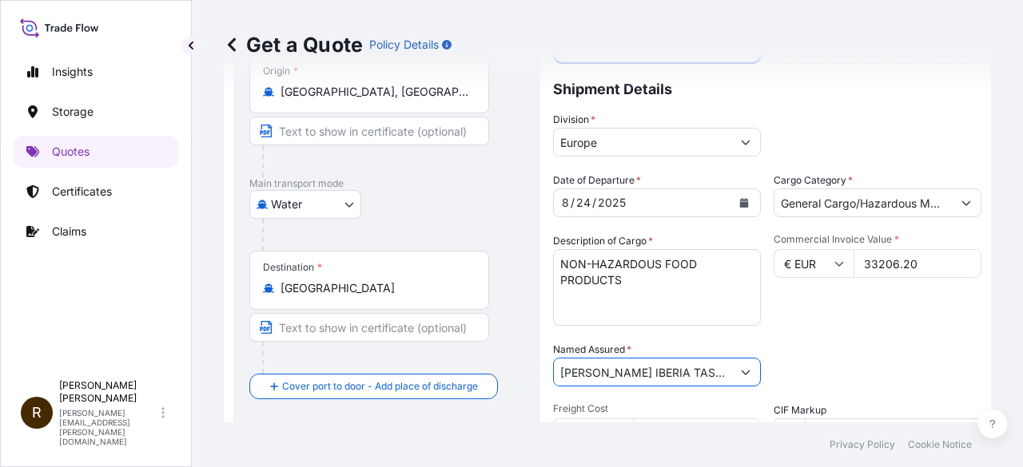
click at [928, 258] on input "33206.20" at bounding box center [917, 263] width 128 height 29
drag, startPoint x: 920, startPoint y: 271, endPoint x: 857, endPoint y: 269, distance: 63.9
click at [857, 269] on input "33206.20" at bounding box center [917, 263] width 128 height 29
paste input "0187.5"
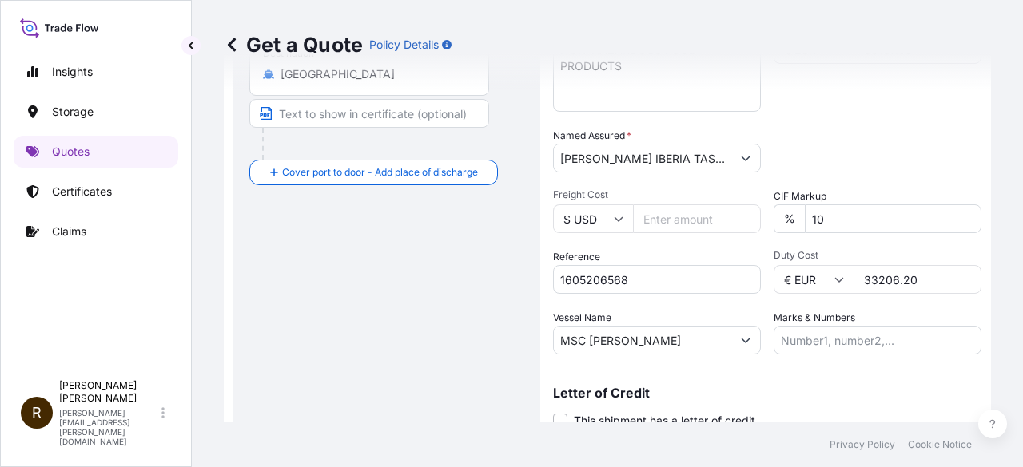
scroll to position [400, 0]
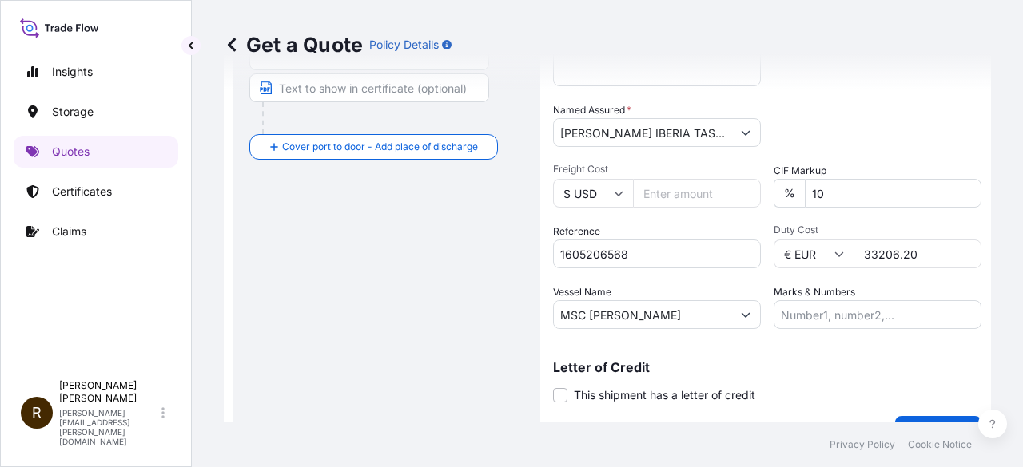
type input "30187.50"
click at [813, 310] on input "Marks & Numbers" at bounding box center [877, 314] width 208 height 29
type input "MD"
drag, startPoint x: 811, startPoint y: 317, endPoint x: 769, endPoint y: 316, distance: 42.4
click at [773, 316] on input "MD" at bounding box center [877, 314] width 208 height 29
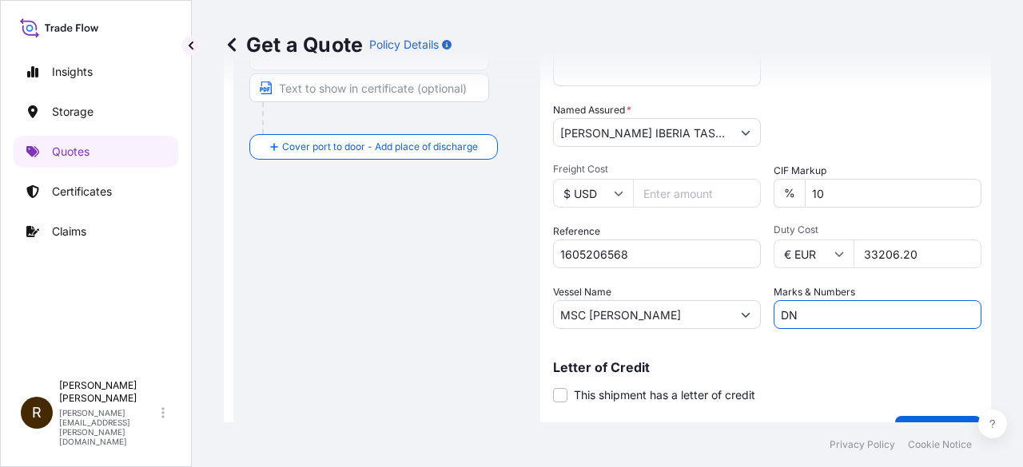
drag, startPoint x: 813, startPoint y: 324, endPoint x: 773, endPoint y: 322, distance: 40.0
click at [773, 322] on input "DN" at bounding box center [877, 314] width 208 height 29
paste input "21223246"
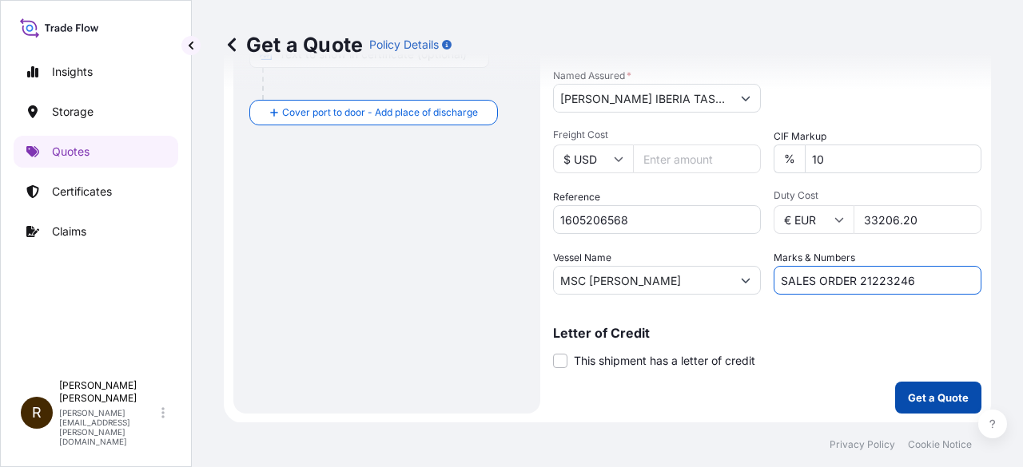
type input "SALES ORDER 21223246"
click at [919, 387] on button "Get a Quote" at bounding box center [938, 398] width 86 height 32
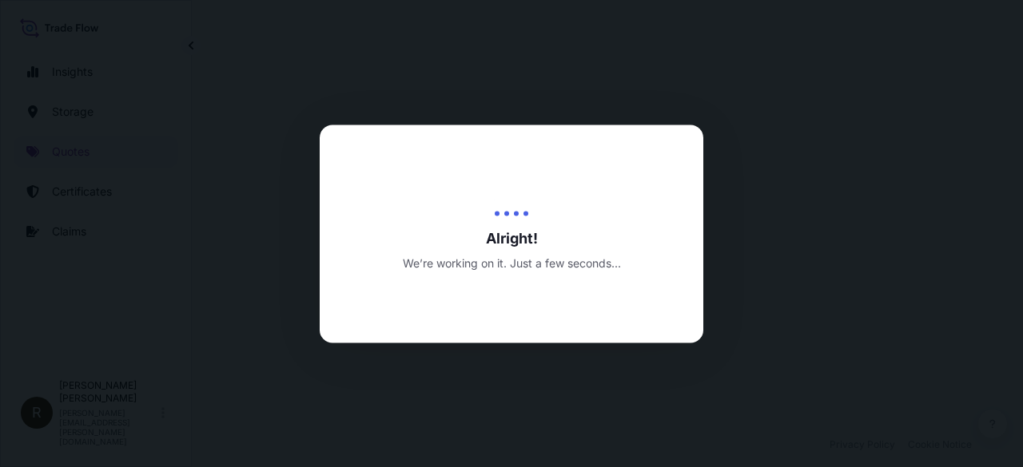
select select "Water"
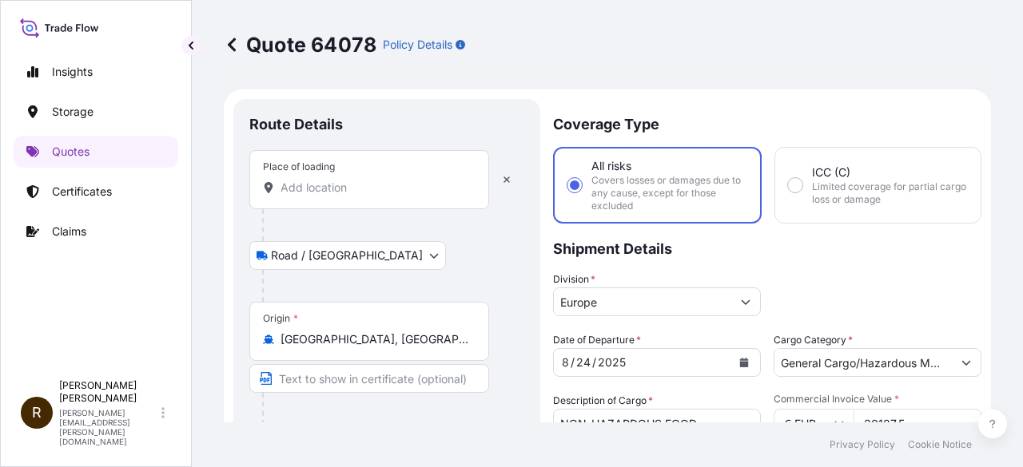
click at [366, 181] on input "Place of loading" at bounding box center [374, 188] width 189 height 16
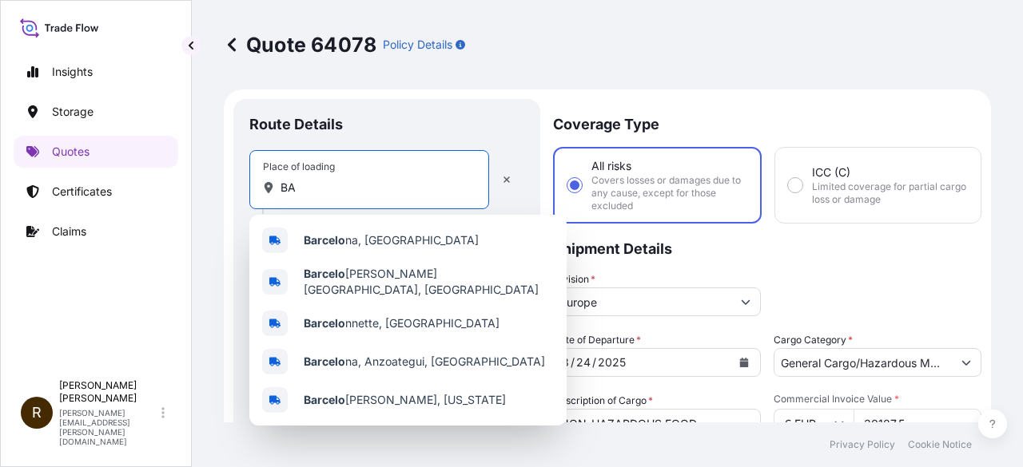
type input "B"
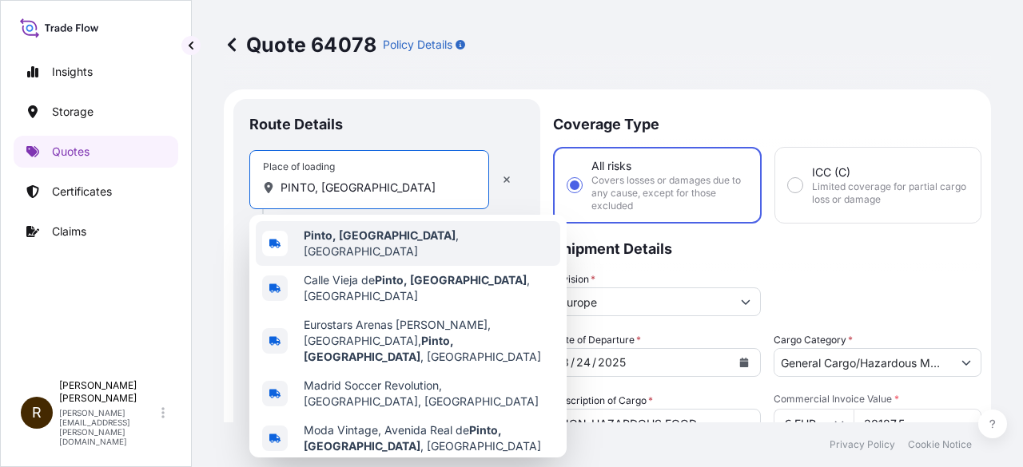
click at [329, 240] on b "Pinto, [GEOGRAPHIC_DATA]" at bounding box center [380, 236] width 152 height 14
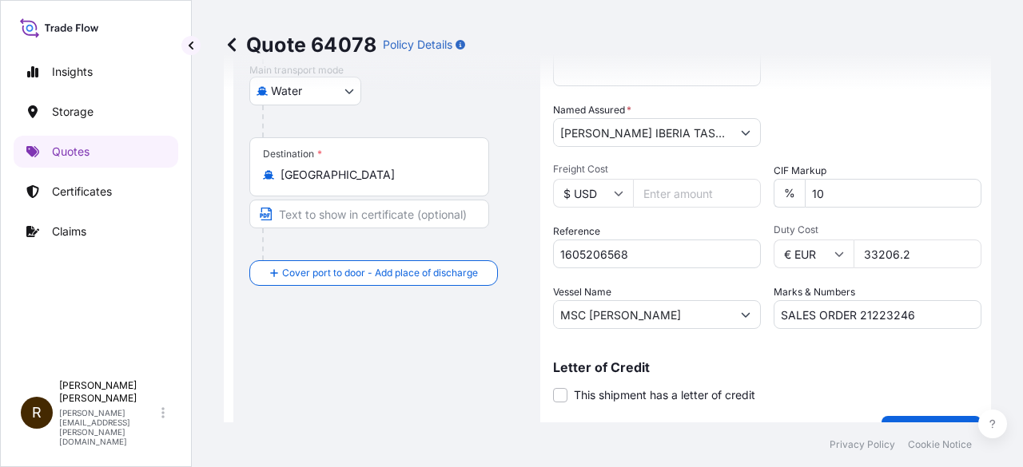
scroll to position [479, 0]
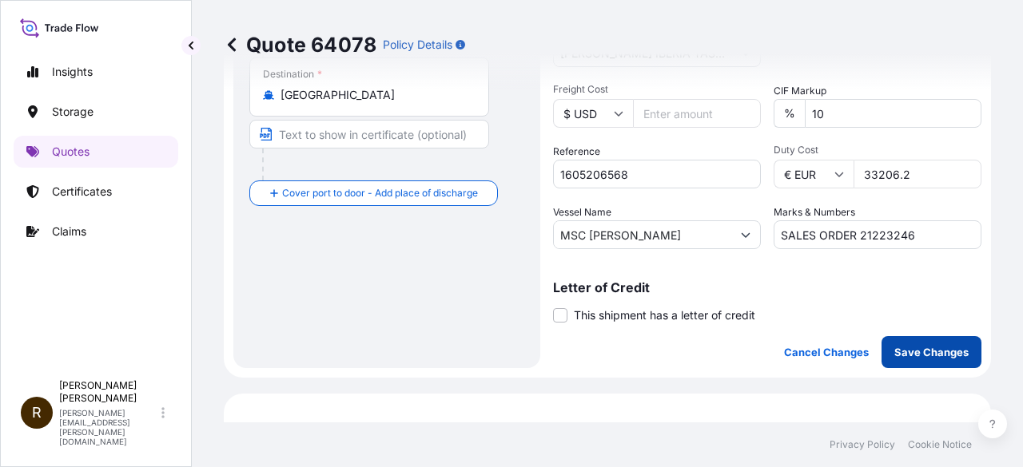
type input "Pinto, [GEOGRAPHIC_DATA], [GEOGRAPHIC_DATA]"
click at [921, 352] on p "Save Changes" at bounding box center [931, 352] width 74 height 16
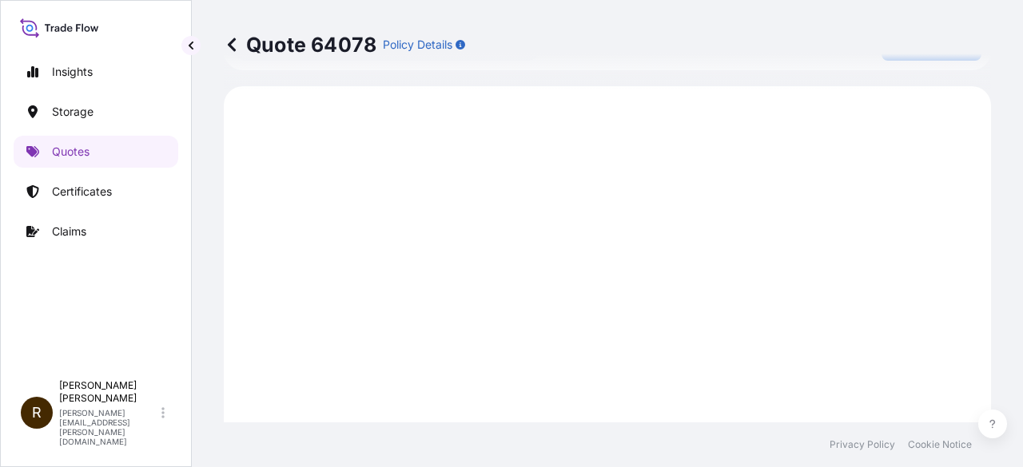
scroll to position [793, 0]
select select "Road / [GEOGRAPHIC_DATA]"
select select "Water"
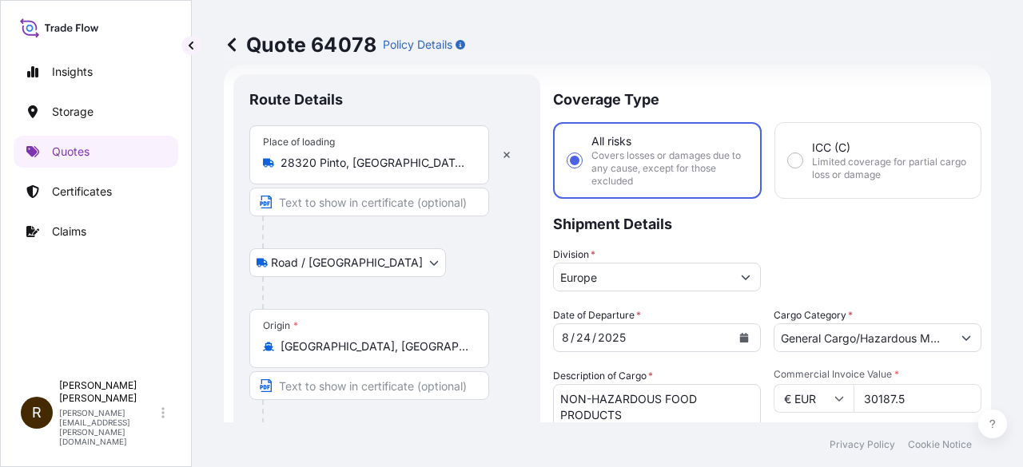
scroll to position [0, 0]
